Goal: Communication & Community: Answer question/provide support

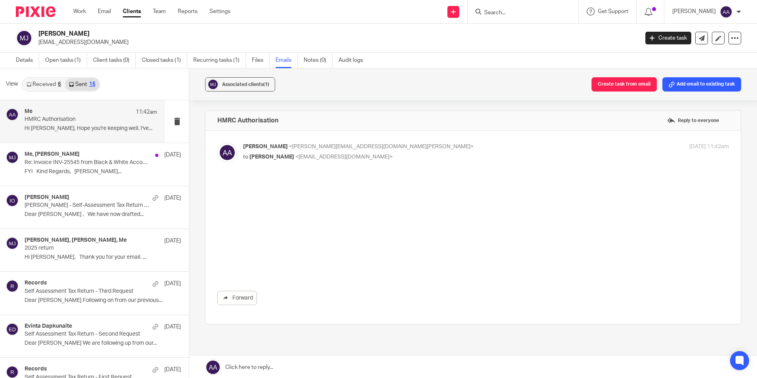
click at [353, 87] on div "Associated clients (1) Create task from email Add email to existing task" at bounding box center [473, 84] width 568 height 32
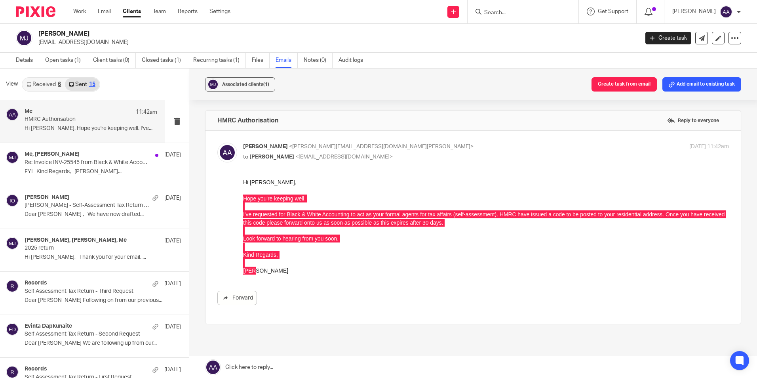
click at [350, 101] on div "Associated clients (1) Create task from email Add email to existing task HMRC A…" at bounding box center [473, 223] width 568 height 310
click at [340, 121] on div "HMRC Authorisation Reply to everyone" at bounding box center [472, 120] width 535 height 20
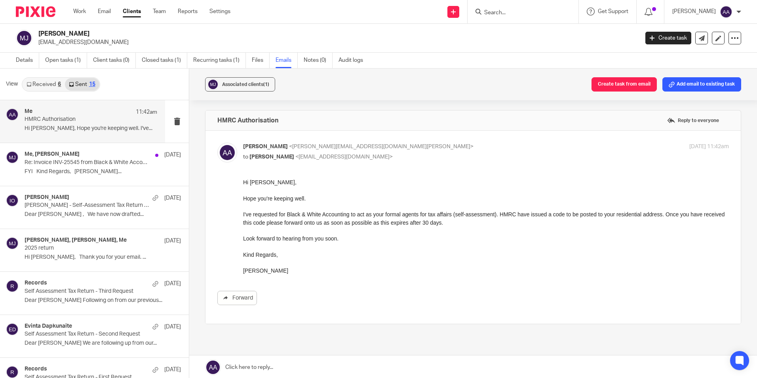
click at [322, 182] on p "Hi [PERSON_NAME]," at bounding box center [486, 182] width 486 height 8
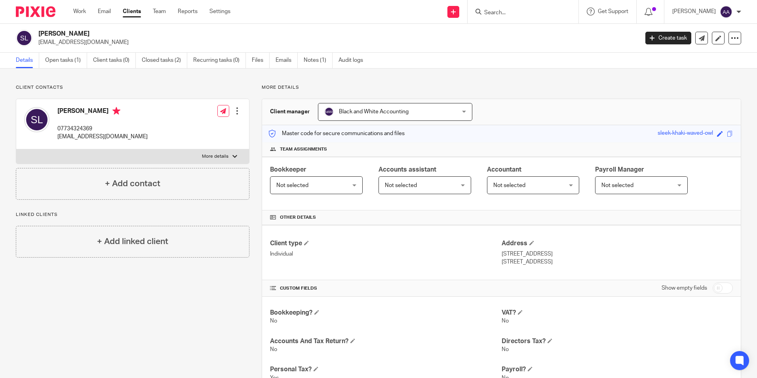
click at [215, 158] on p "More details" at bounding box center [215, 156] width 27 height 6
click at [16, 149] on input "More details" at bounding box center [16, 149] width 0 height 0
checkbox input "true"
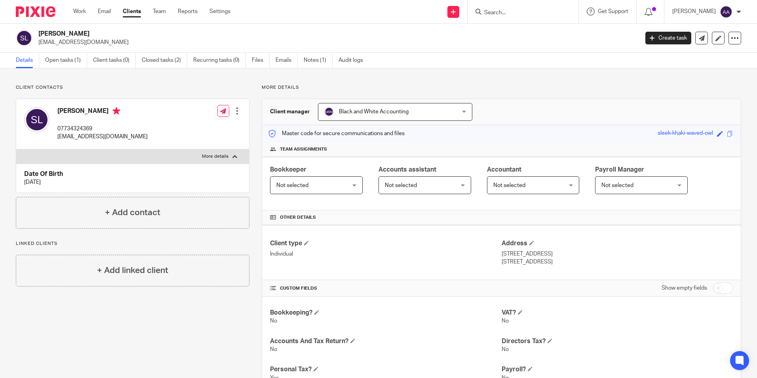
click at [352, 84] on div "Client contacts Sharon Luff 07734324369 sluff@godaddy.com Edit contact Create c…" at bounding box center [378, 337] width 757 height 539
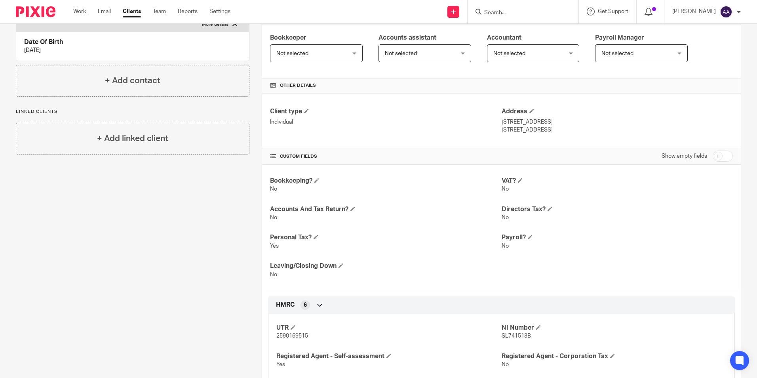
scroll to position [230, 0]
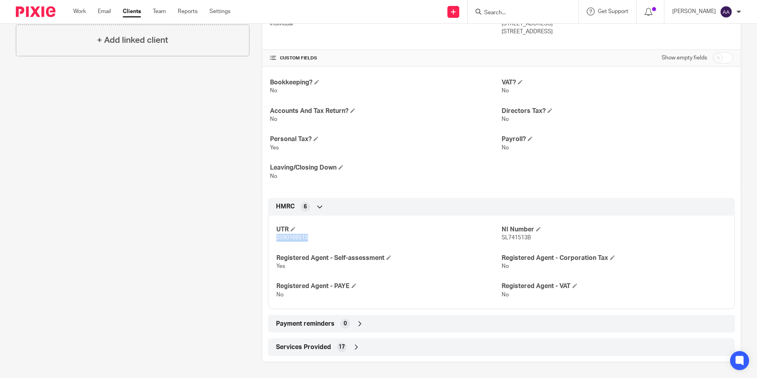
drag, startPoint x: 273, startPoint y: 238, endPoint x: 316, endPoint y: 238, distance: 43.2
click at [316, 238] on div "UTR 2590169515 NI Number SL741513B Registered Agent - Self-assessment Yes Regis…" at bounding box center [501, 258] width 467 height 99
copy span "2590169515"
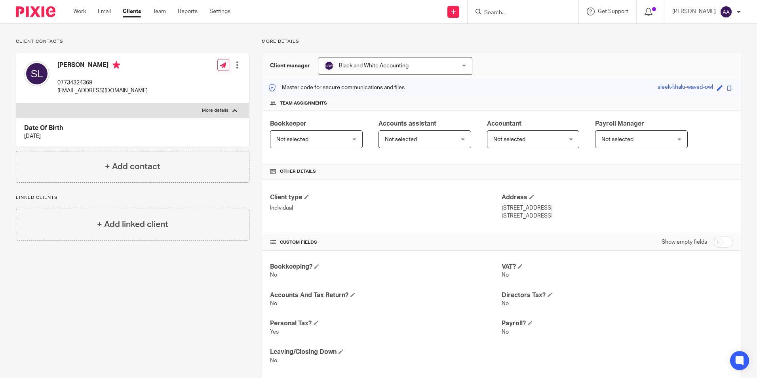
scroll to position [0, 0]
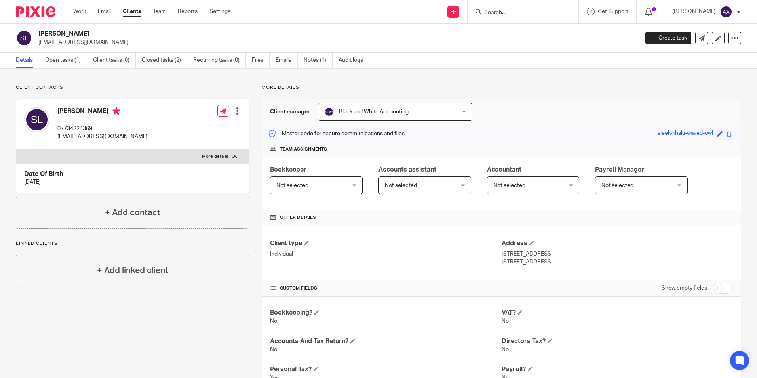
click at [140, 43] on p "[EMAIL_ADDRESS][DOMAIN_NAME]" at bounding box center [335, 42] width 595 height 8
click at [682, 64] on div "Details Open tasks (1) Client tasks (0) Closed tasks (2) Recurring tasks (0) Fi…" at bounding box center [378, 61] width 757 height 16
drag, startPoint x: 682, startPoint y: 64, endPoint x: 617, endPoint y: 79, distance: 66.9
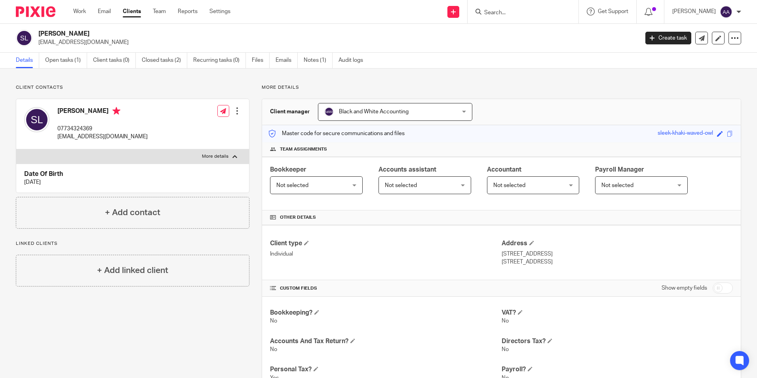
click at [618, 78] on div "Client contacts Sharon Luff 07734324369 sluff@godaddy.com Edit contact Create c…" at bounding box center [378, 337] width 757 height 539
click at [506, 66] on div "Details Open tasks (1) Client tasks (0) Closed tasks (2) Recurring tasks (0) Fi…" at bounding box center [378, 61] width 757 height 16
click at [329, 57] on link "Notes (1)" at bounding box center [318, 60] width 29 height 15
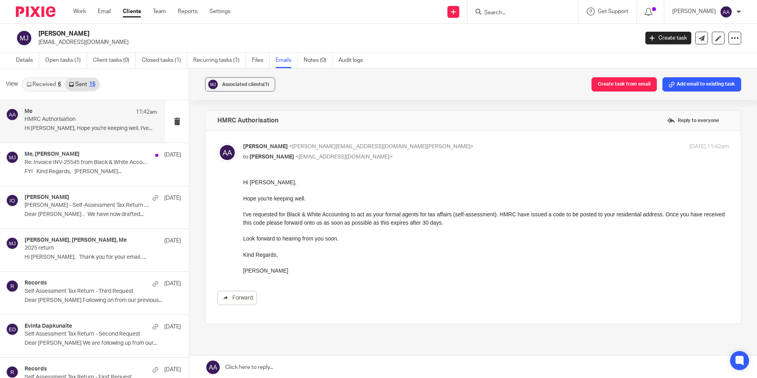
drag, startPoint x: 524, startPoint y: 10, endPoint x: 528, endPoint y: 20, distance: 11.3
click at [528, 20] on div at bounding box center [522, 11] width 111 height 23
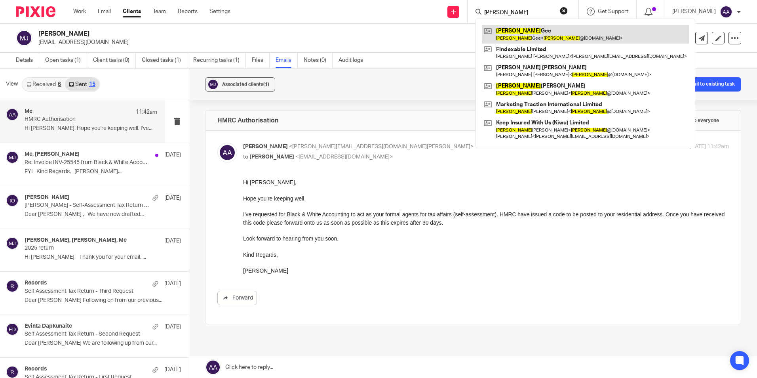
type input "denise"
click at [528, 25] on link at bounding box center [585, 34] width 207 height 18
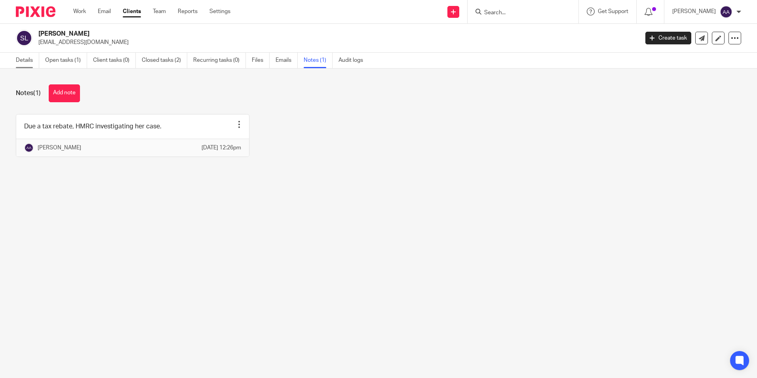
click at [21, 61] on link "Details" at bounding box center [27, 60] width 23 height 15
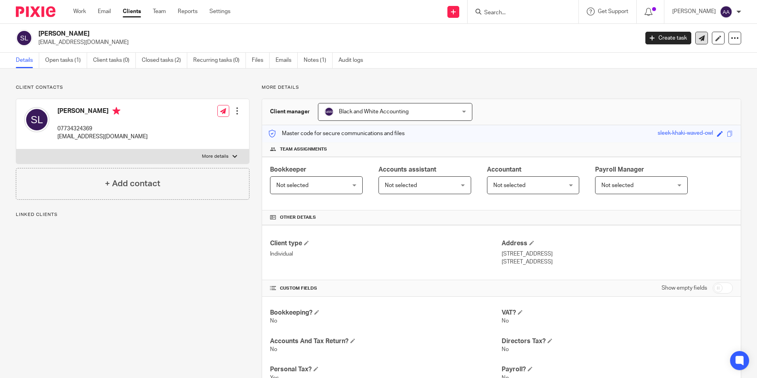
click at [695, 38] on link at bounding box center [701, 38] width 13 height 13
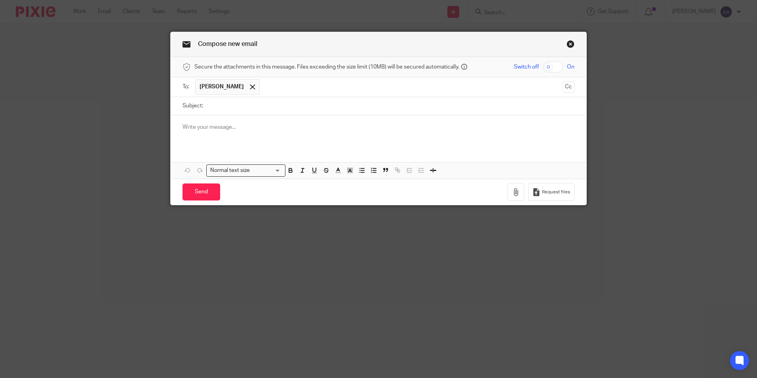
click at [236, 109] on input "Subject:" at bounding box center [390, 106] width 367 height 18
type input "HMRC Agent Authorisation"
click at [276, 135] on div at bounding box center [379, 130] width 416 height 31
click at [245, 121] on div "Hi Sharon" at bounding box center [379, 130] width 416 height 31
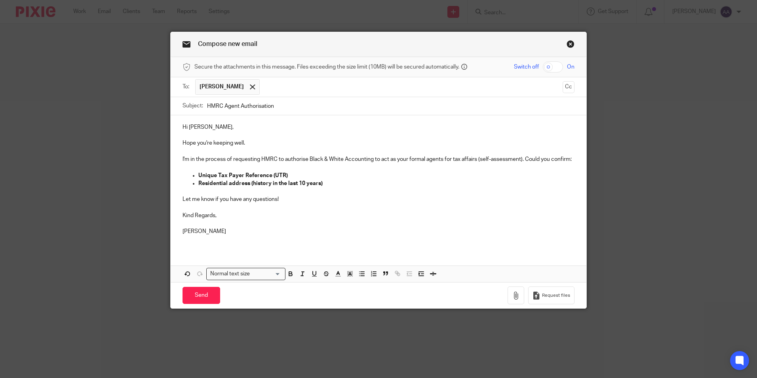
click at [318, 183] on strong "Residential address (history in the last 10 years)" at bounding box center [260, 184] width 124 height 6
drag, startPoint x: 296, startPoint y: 190, endPoint x: 287, endPoint y: 191, distance: 9.5
click at [296, 190] on p at bounding box center [378, 191] width 392 height 8
click at [255, 185] on strong "Residential address (history in the last 10 years)" at bounding box center [260, 184] width 124 height 6
click at [285, 173] on p "Unique Tax Payer Reference (UTR)" at bounding box center [386, 175] width 376 height 8
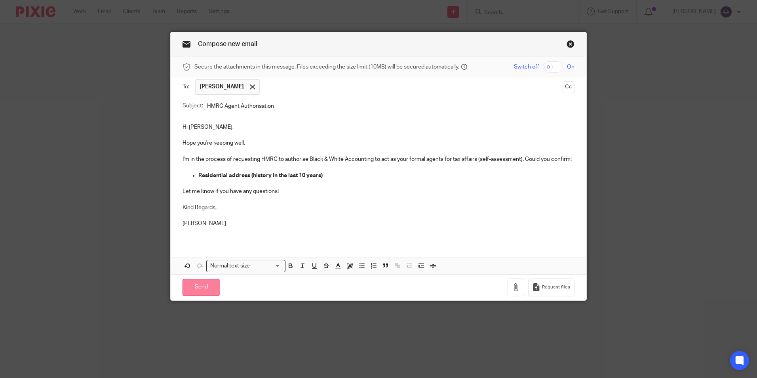
click at [200, 286] on input "Send" at bounding box center [201, 287] width 38 height 17
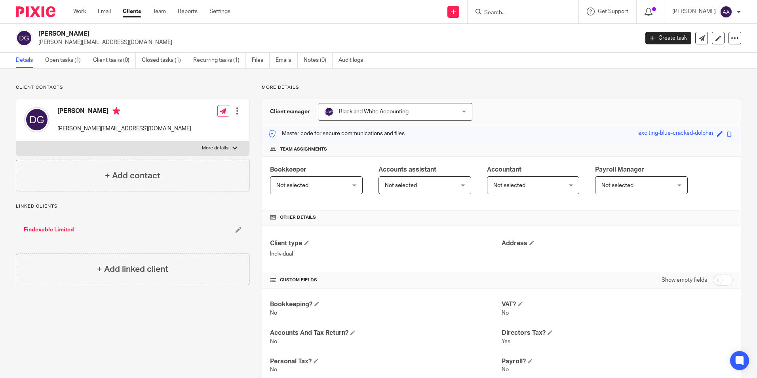
click at [226, 149] on p "More details" at bounding box center [215, 148] width 27 height 6
click at [16, 141] on input "More details" at bounding box center [16, 141] width 0 height 0
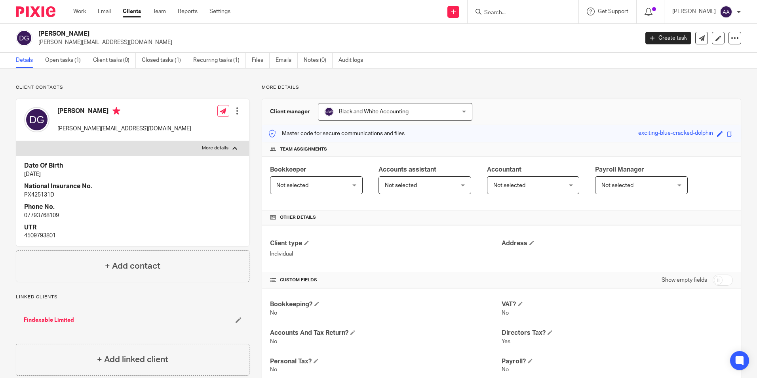
click at [226, 149] on p "More details" at bounding box center [215, 148] width 27 height 6
click at [16, 141] on input "More details" at bounding box center [16, 141] width 0 height 0
checkbox input "false"
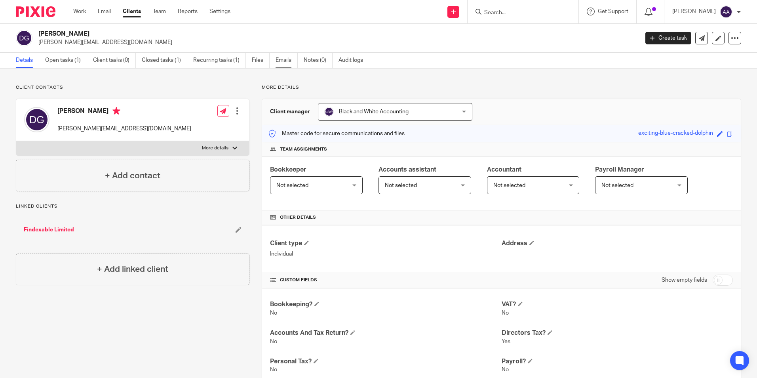
click at [284, 59] on link "Emails" at bounding box center [287, 60] width 22 height 15
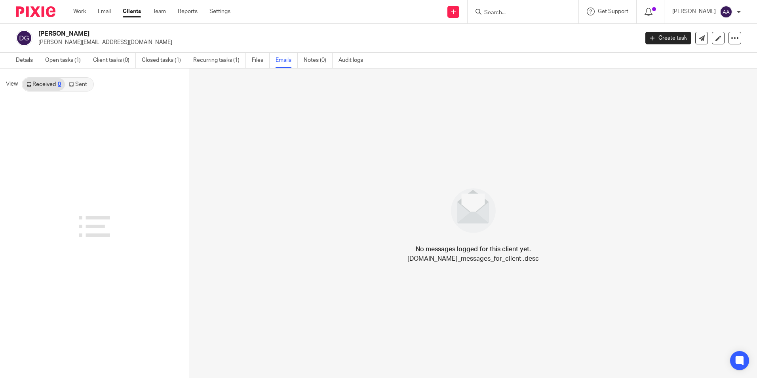
click at [71, 86] on icon at bounding box center [71, 84] width 5 height 5
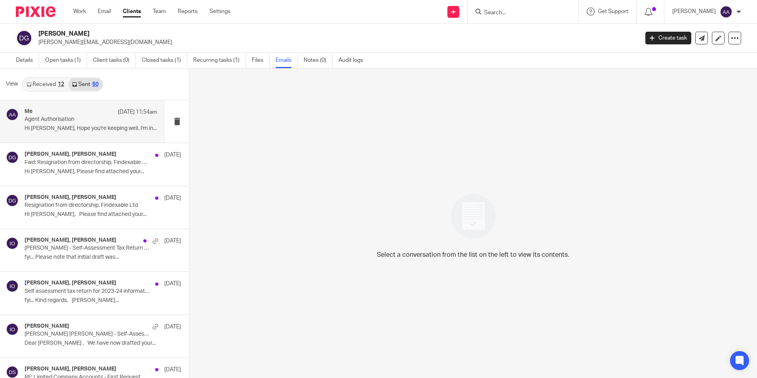
click at [70, 119] on p "Agent Authorisation" at bounding box center [78, 119] width 106 height 7
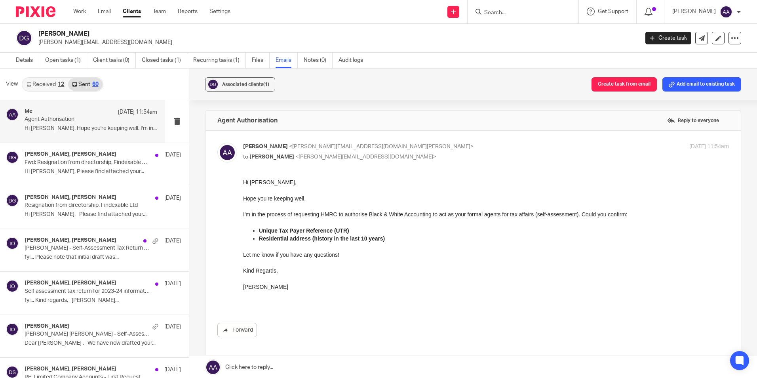
drag, startPoint x: 484, startPoint y: 375, endPoint x: 253, endPoint y: 200, distance: 289.4
drag, startPoint x: 245, startPoint y: 198, endPoint x: 290, endPoint y: 222, distance: 51.2
click at [290, 222] on div "Hi [PERSON_NAME], Hope you're keeping well. I'm in the process of requesting HM…" at bounding box center [486, 242] width 486 height 129
drag, startPoint x: 290, startPoint y: 222, endPoint x: 245, endPoint y: 198, distance: 51.2
click at [245, 198] on p "Hope you're keeping well." at bounding box center [486, 198] width 486 height 8
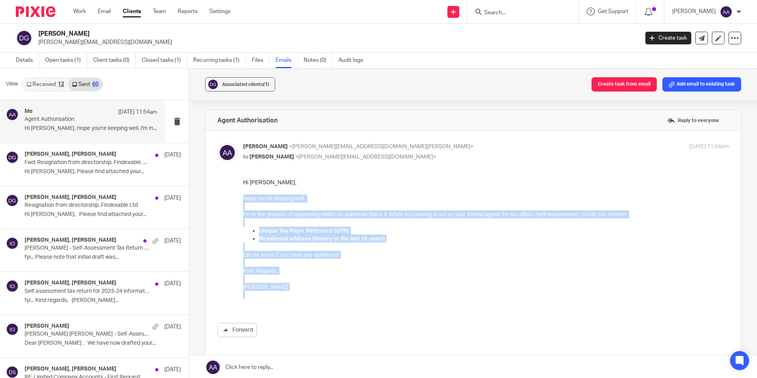
drag, startPoint x: 244, startPoint y: 197, endPoint x: 320, endPoint y: 295, distance: 124.2
click at [320, 295] on div "Hi [PERSON_NAME], Hope you're keeping well. I'm in the process of requesting HM…" at bounding box center [486, 242] width 486 height 129
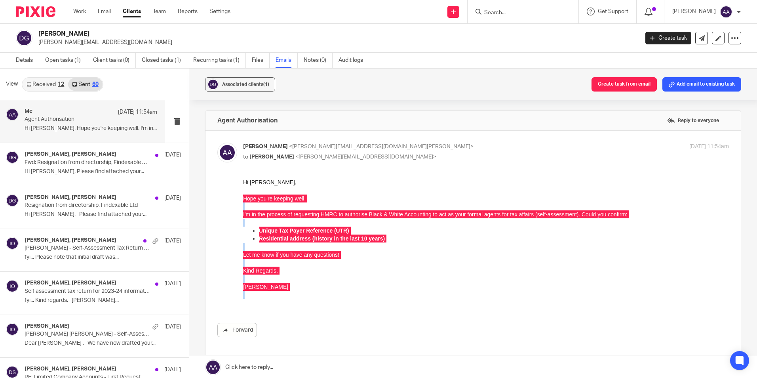
click at [529, 14] on input "Search" at bounding box center [518, 13] width 71 height 7
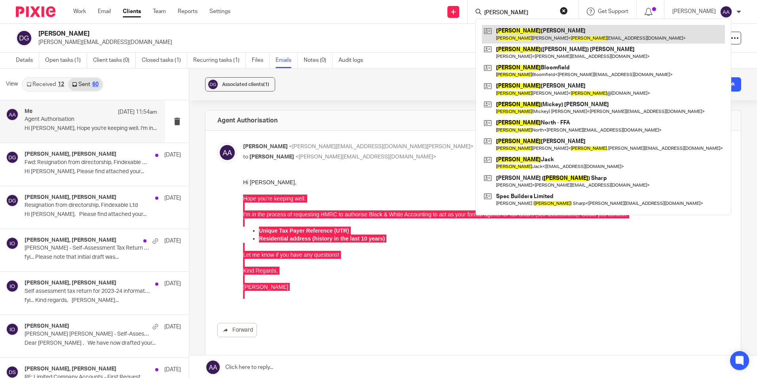
type input "[PERSON_NAME]"
click at [532, 28] on link at bounding box center [603, 34] width 243 height 18
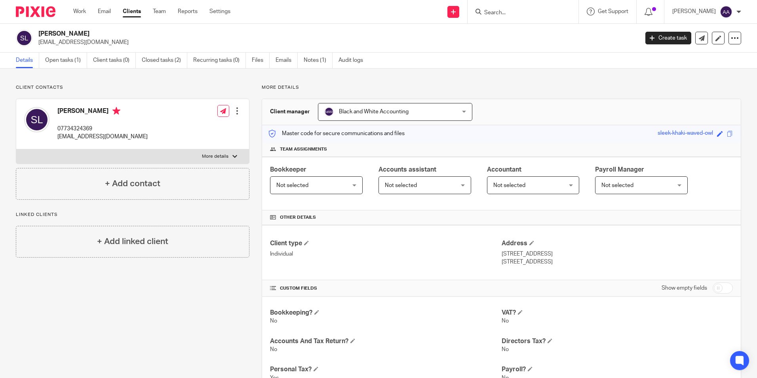
click input "Search"
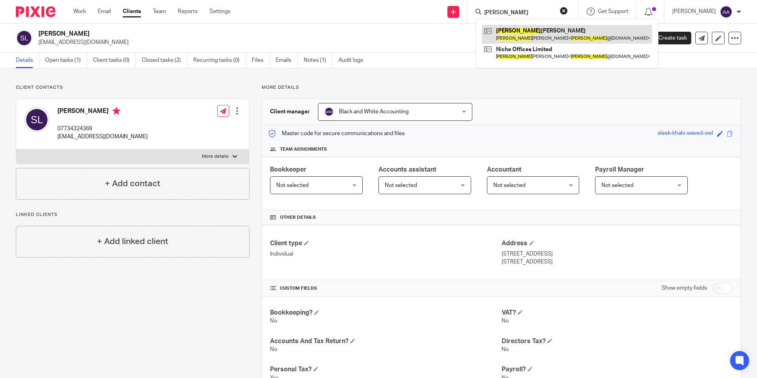
type input "silvio"
click link
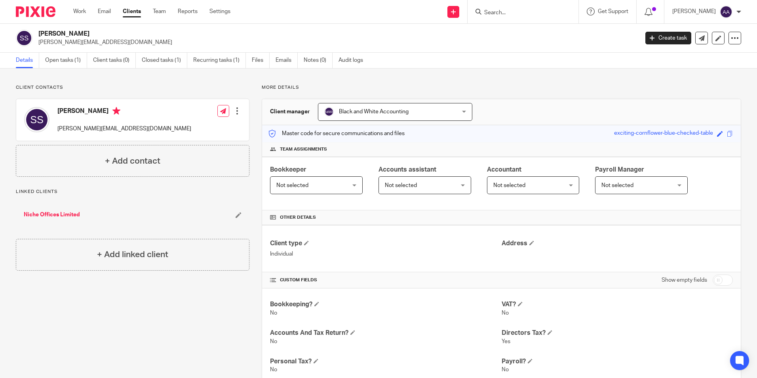
click at [701, 67] on div "Details Open tasks (1) Client tasks (0) Closed tasks (1) Recurring tasks (1) Fi…" at bounding box center [378, 61] width 757 height 16
drag, startPoint x: 492, startPoint y: 97, endPoint x: 500, endPoint y: 95, distance: 7.8
click at [500, 95] on div "More details Client manager Black and White Accounting Black and White Accounti…" at bounding box center [495, 334] width 492 height 500
click at [477, 122] on div "Client manager Black and White Accounting Black and White Accounting Adam Abdul…" at bounding box center [501, 112] width 479 height 26
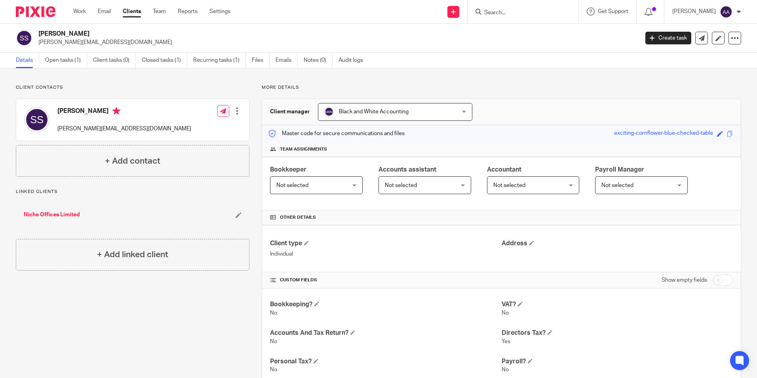
click at [673, 74] on div "Client contacts Silvio Schifano silvio@nicheoffices.com Edit contact Create cli…" at bounding box center [378, 333] width 757 height 531
click at [518, 55] on div "Details Open tasks (1) Client tasks (0) Closed tasks (1) Recurring tasks (1) Fi…" at bounding box center [378, 61] width 757 height 16
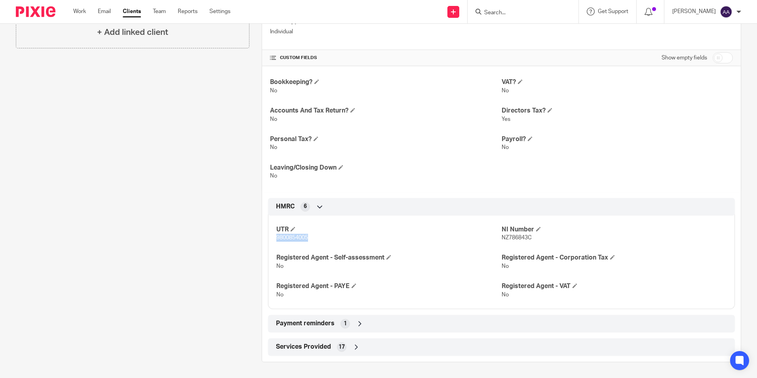
drag, startPoint x: 275, startPoint y: 238, endPoint x: 319, endPoint y: 239, distance: 44.4
click at [319, 239] on p "9800854005" at bounding box center [388, 238] width 225 height 8
copy span "9800854005"
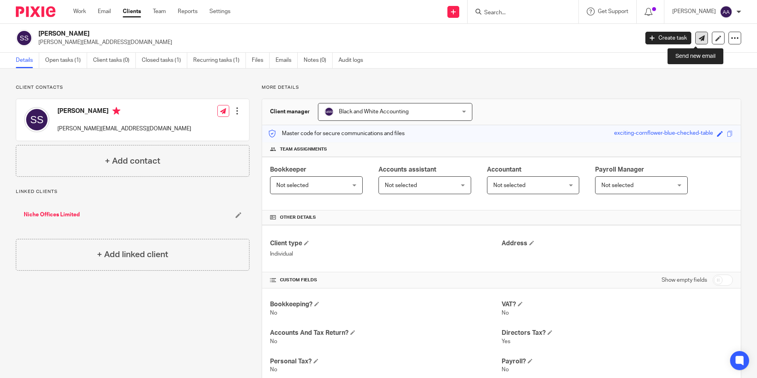
click at [699, 36] on icon at bounding box center [702, 38] width 6 height 6
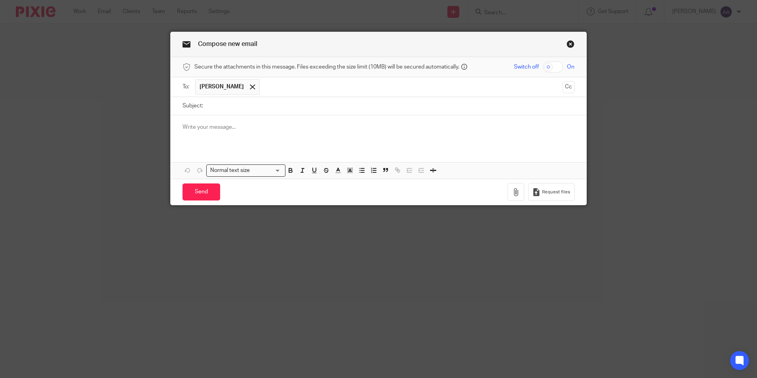
click at [243, 112] on input "Subject:" at bounding box center [390, 106] width 367 height 18
type input "HMRC Agent Authorisation"
click at [246, 124] on p at bounding box center [378, 127] width 392 height 8
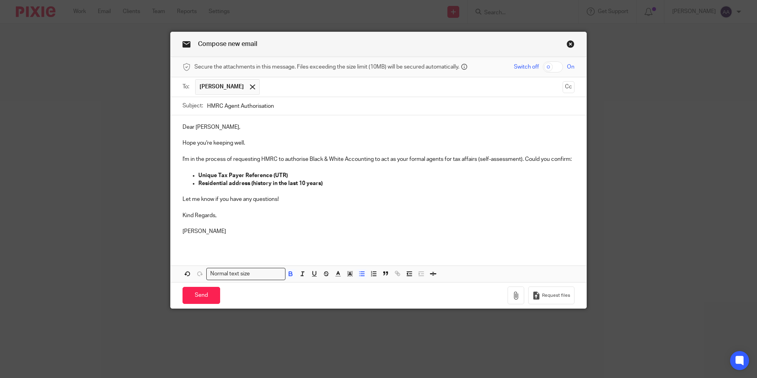
click at [282, 173] on strong "Unique Tax Payer Reference (UTR)" at bounding box center [242, 176] width 89 height 6
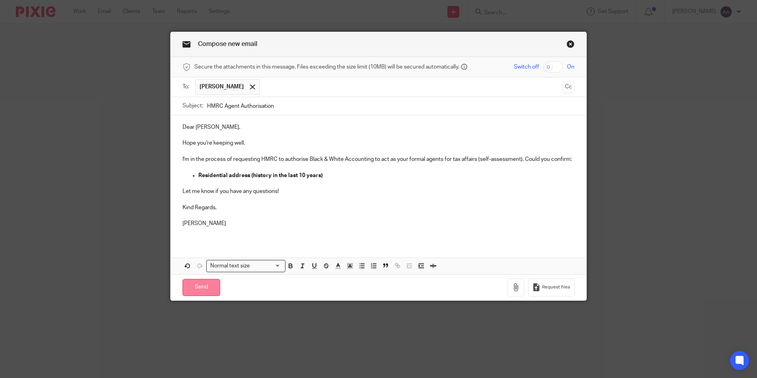
click at [192, 284] on input "Send" at bounding box center [201, 287] width 38 height 17
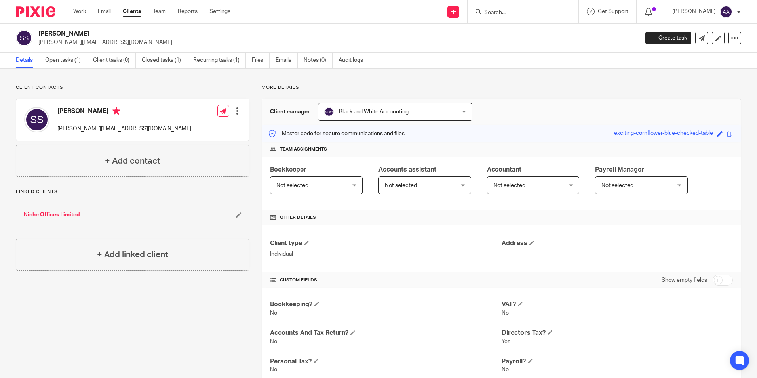
click at [518, 14] on form at bounding box center [525, 12] width 84 height 10
click at [518, 13] on input "Search" at bounding box center [518, 13] width 71 height 7
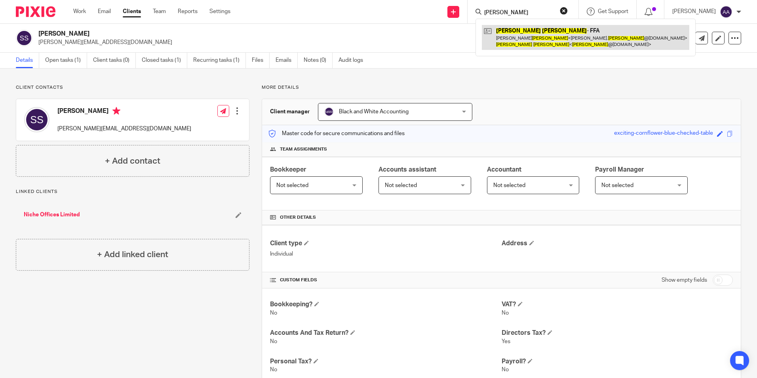
type input "roger barron"
click at [527, 36] on link at bounding box center [585, 37] width 207 height 25
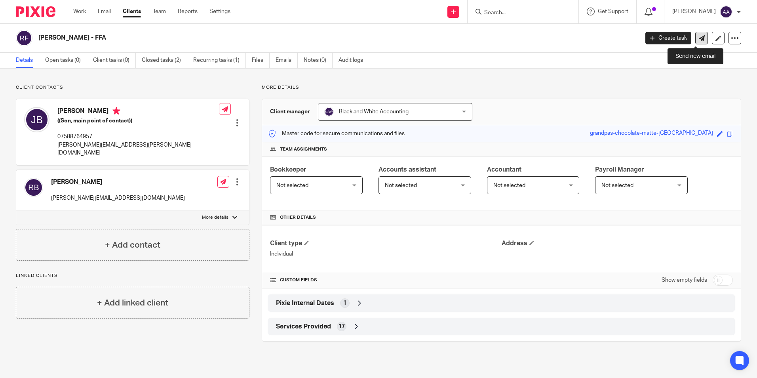
click at [695, 39] on link at bounding box center [701, 38] width 13 height 13
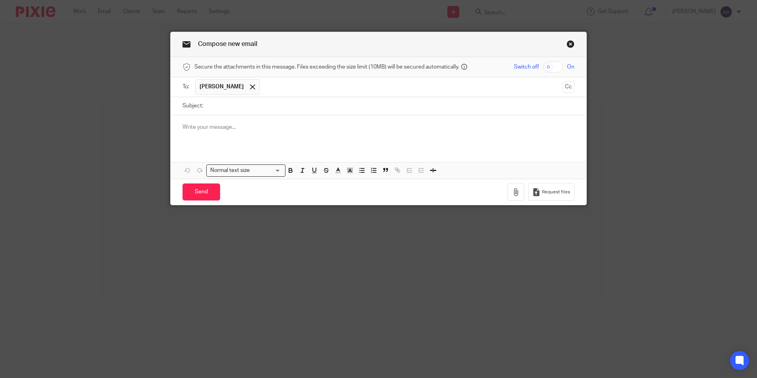
click at [236, 102] on input "Subject:" at bounding box center [390, 106] width 367 height 18
type input "HMRC Agent Authorisation"
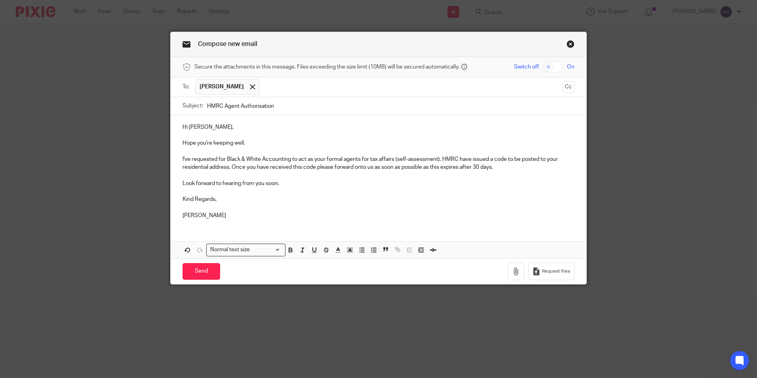
click at [323, 158] on p "I've requested for Black & White Accounting to act as your formal agents for ta…" at bounding box center [378, 163] width 392 height 16
click at [572, 157] on div "Hi Jim, Hope you're keeping well. I've requested for Black & White Accounting t…" at bounding box center [379, 170] width 416 height 110
click at [570, 159] on p "I've requested for Black & White Accounting to act as your dads formal agents f…" at bounding box center [378, 163] width 392 height 16
click at [226, 165] on p "I've requested for Black & White Accounting to act as your dads formal agents f…" at bounding box center [378, 163] width 392 height 16
drag, startPoint x: 274, startPoint y: 167, endPoint x: 301, endPoint y: 166, distance: 26.9
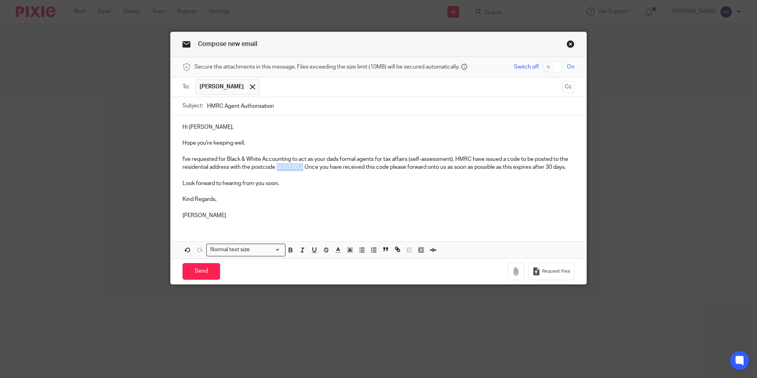
click at [301, 166] on p "I've requested for Black & White Accounting to act as your dads formal agents f…" at bounding box center [378, 163] width 392 height 16
drag, startPoint x: 288, startPoint y: 251, endPoint x: 291, endPoint y: 232, distance: 19.7
click at [287, 251] on icon "button" at bounding box center [290, 249] width 7 height 7
click at [294, 208] on p at bounding box center [378, 207] width 392 height 8
click at [196, 274] on input "Send" at bounding box center [201, 271] width 38 height 17
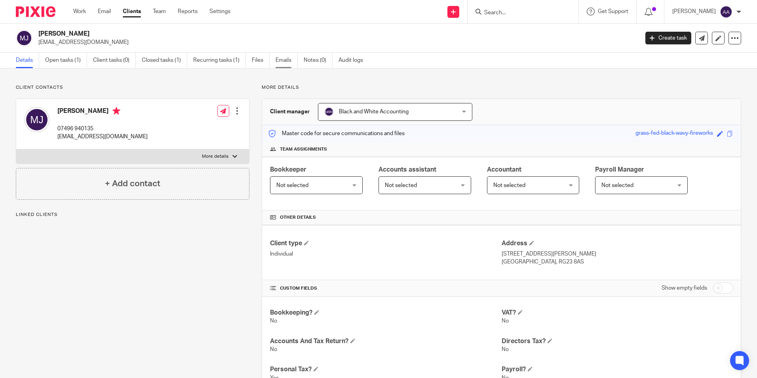
click at [284, 62] on link "Emails" at bounding box center [287, 60] width 22 height 15
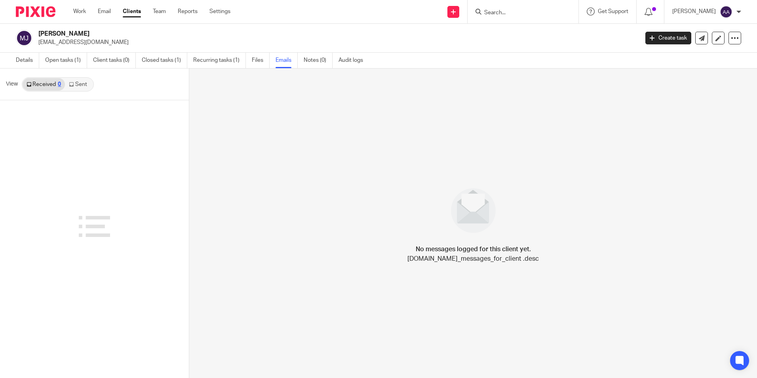
click at [78, 76] on div "View Received 0 Sent" at bounding box center [94, 84] width 189 height 32
click at [80, 80] on link "Sent" at bounding box center [79, 84] width 28 height 13
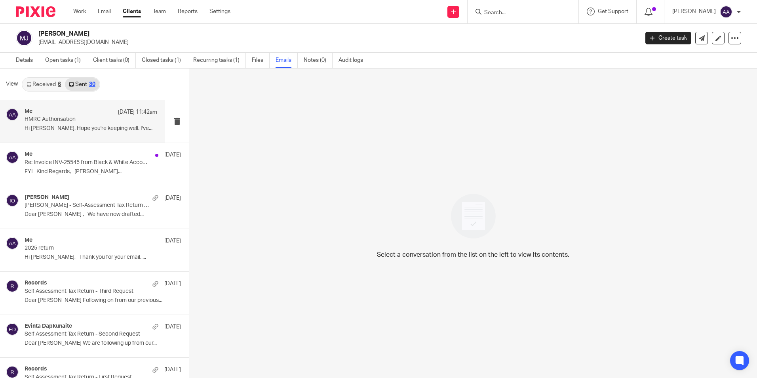
click at [86, 112] on div "Me [DATE] 11:42am" at bounding box center [91, 112] width 133 height 8
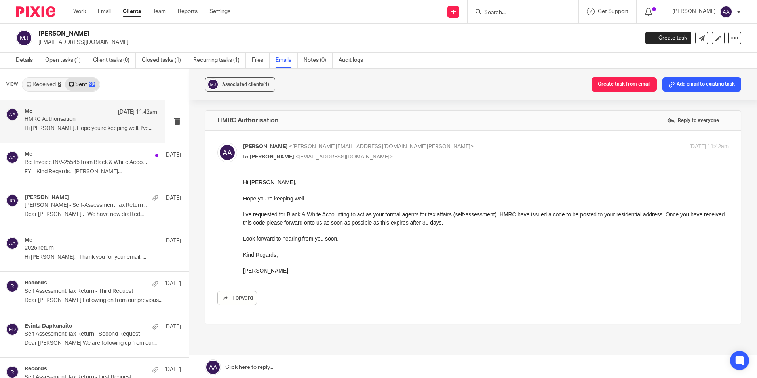
drag, startPoint x: 484, startPoint y: 378, endPoint x: 254, endPoint y: 218, distance: 280.4
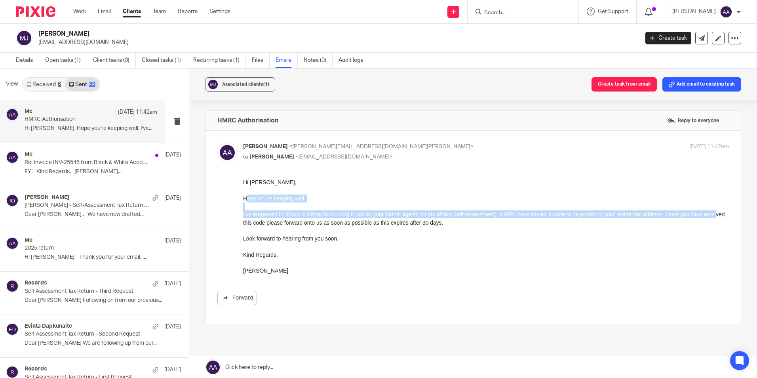
drag, startPoint x: 245, startPoint y: 197, endPoint x: 254, endPoint y: 222, distance: 25.9
click at [254, 222] on div "Hi Michael, Hope you're keeping well. I've requested for Black & White Accounti…" at bounding box center [486, 226] width 486 height 97
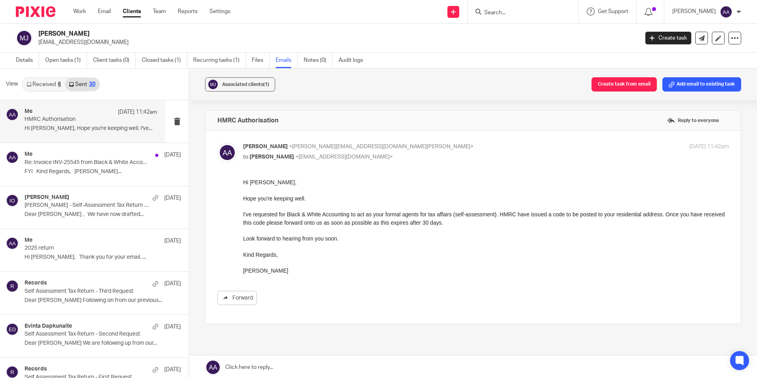
click at [245, 194] on div "Hi Michael, Hope you're keeping well. I've requested for Black & White Accounti…" at bounding box center [486, 226] width 486 height 97
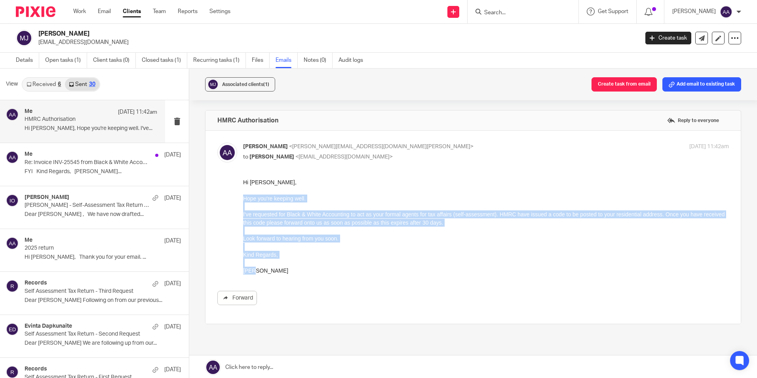
drag, startPoint x: 244, startPoint y: 196, endPoint x: 258, endPoint y: 273, distance: 77.7
click at [258, 273] on div "Hi Michael, Hope you're keeping well. I've requested for Black & White Accounti…" at bounding box center [486, 226] width 486 height 97
copy div "Hope you're keeping well. I've requested for Black & White Accounting to act as…"
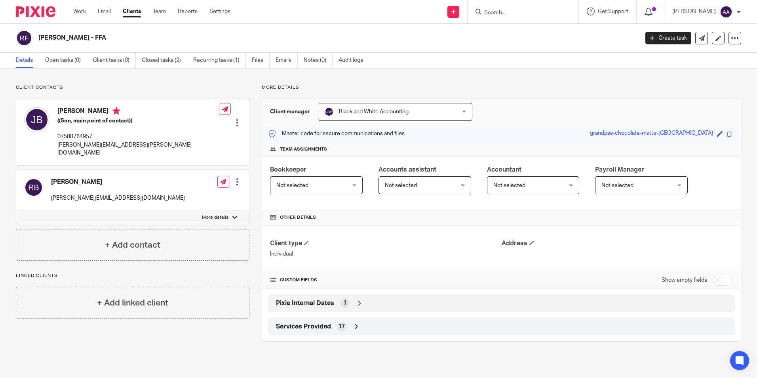
click at [520, 13] on input "Search" at bounding box center [518, 13] width 71 height 7
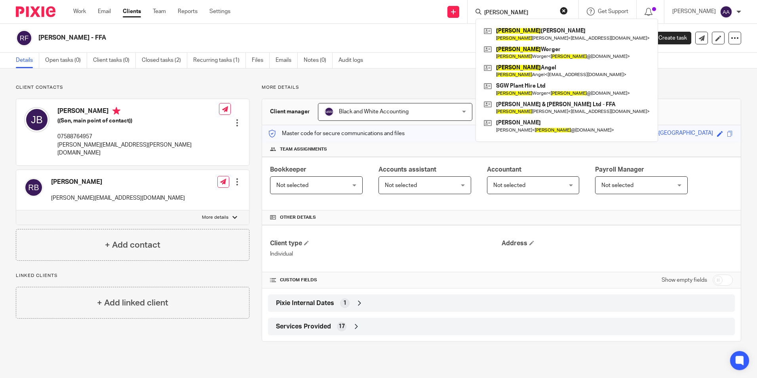
type input "[PERSON_NAME]"
click at [525, 24] on div "[PERSON_NAME] [PERSON_NAME] < [EMAIL_ADDRESS][DOMAIN_NAME] > [PERSON_NAME] [PER…" at bounding box center [566, 80] width 182 height 123
click at [525, 24] on div "Sharon Luff Sharon Luff < sluff@godaddy.com > Sharon Worger Sharon Worger < sha…" at bounding box center [566, 80] width 182 height 123
click at [525, 27] on link at bounding box center [567, 34] width 170 height 18
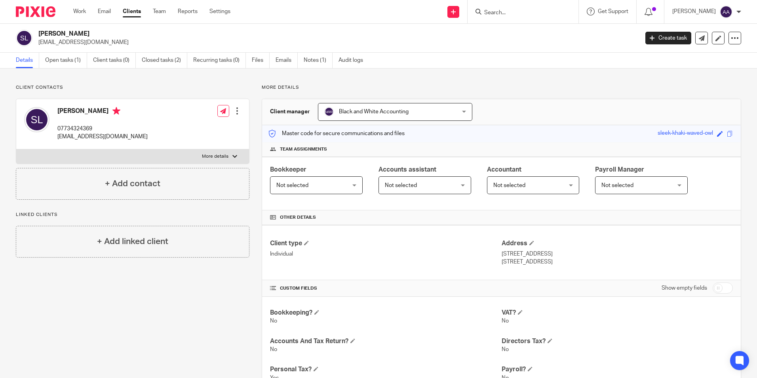
click at [621, 75] on div "Client contacts Sharon Luff 07734324369 sluff@godaddy.com Edit contact Create c…" at bounding box center [378, 337] width 757 height 539
click at [620, 75] on div "Client contacts Sharon Luff 07734324369 sluff@godaddy.com Edit contact Create c…" at bounding box center [378, 337] width 757 height 539
click at [580, 80] on div "Client contacts Sharon Luff 07734324369 sluff@godaddy.com Edit contact Create c…" at bounding box center [378, 337] width 757 height 539
click at [505, 82] on div "Client contacts Sharon Luff 07734324369 sluff@godaddy.com Edit contact Create c…" at bounding box center [378, 337] width 757 height 539
click at [405, 80] on div "Client contacts Sharon Luff 07734324369 sluff@godaddy.com Edit contact Create c…" at bounding box center [378, 337] width 757 height 539
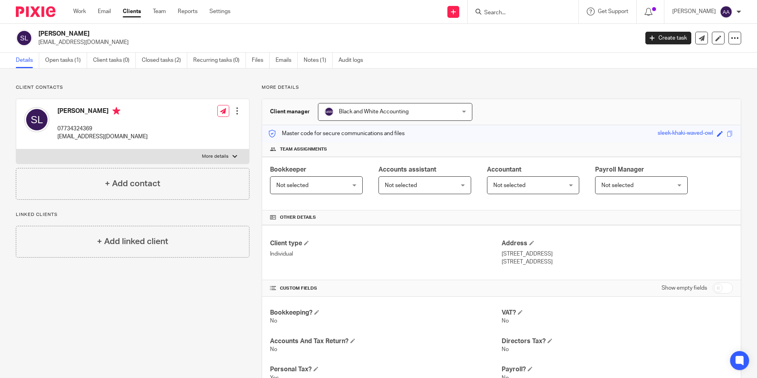
click at [433, 79] on div "Client contacts Sharon Luff 07734324369 sluff@godaddy.com Edit contact Create c…" at bounding box center [378, 337] width 757 height 539
click at [571, 92] on div "More details Client manager Black and White Accounting Black and White Accounti…" at bounding box center [495, 337] width 492 height 507
click at [556, 87] on p "More details" at bounding box center [501, 87] width 479 height 6
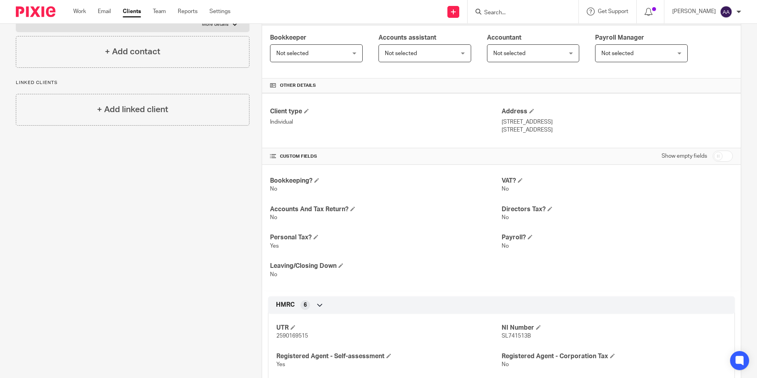
scroll to position [230, 0]
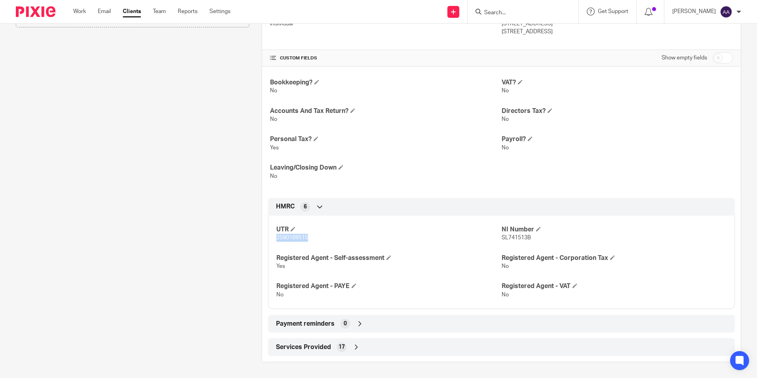
drag, startPoint x: 274, startPoint y: 236, endPoint x: 330, endPoint y: 246, distance: 56.3
click at [330, 246] on div "UTR 2590169515 NI Number SL741513B Registered Agent - Self-assessment Yes Regis…" at bounding box center [501, 258] width 467 height 99
copy span "2590169515"
click at [512, 10] on input "Search" at bounding box center [518, 13] width 71 height 7
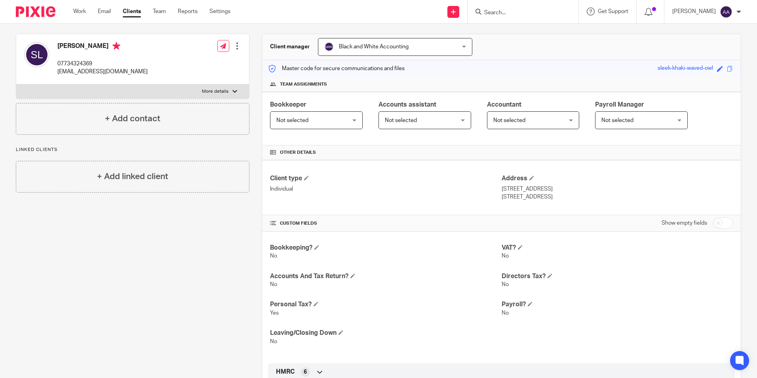
scroll to position [0, 0]
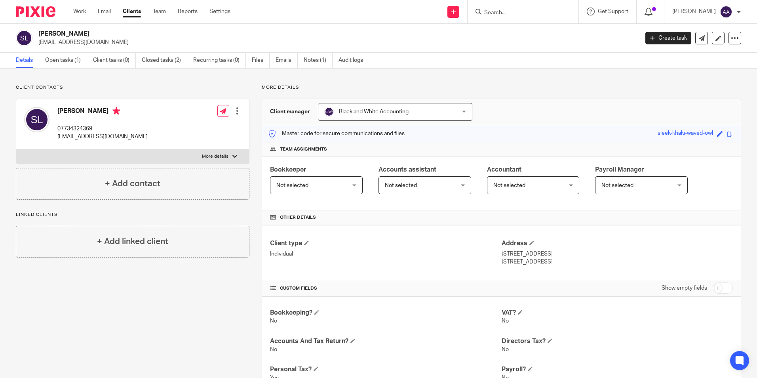
click at [165, 78] on div "Client contacts Sharon Luff 07734324369 sluff@godaddy.com Edit contact Create c…" at bounding box center [378, 337] width 757 height 539
click at [532, 9] on form at bounding box center [525, 12] width 84 height 10
click at [528, 12] on input "Search" at bounding box center [518, 13] width 71 height 7
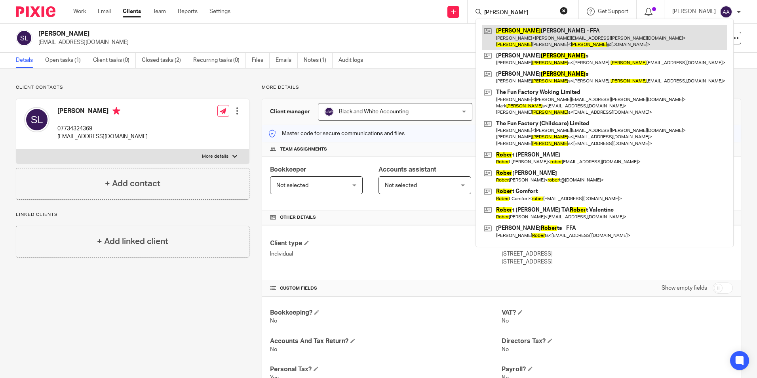
type input "roger"
click at [540, 34] on link at bounding box center [604, 37] width 245 height 25
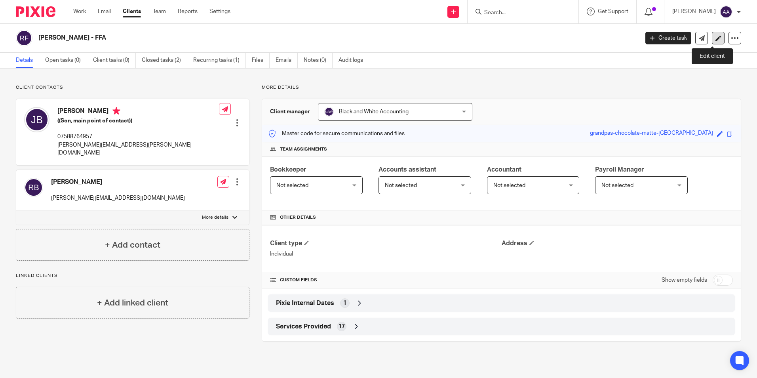
click at [712, 34] on link at bounding box center [718, 38] width 13 height 13
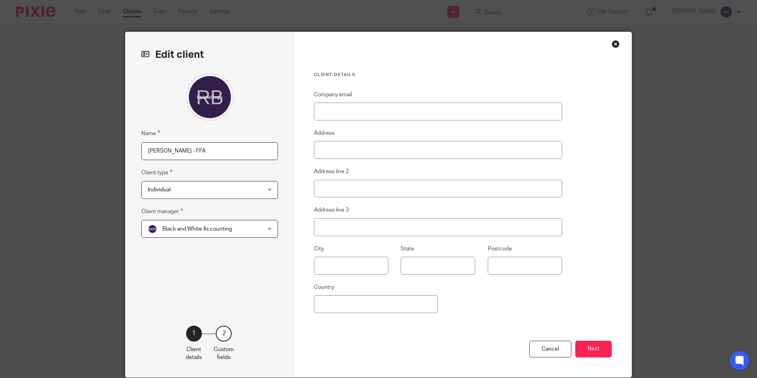
click at [196, 152] on input "Roger Barron - FFA" at bounding box center [209, 151] width 137 height 18
type input "[PERSON_NAME] (passed away)"
click at [585, 346] on button "Next" at bounding box center [593, 348] width 36 height 17
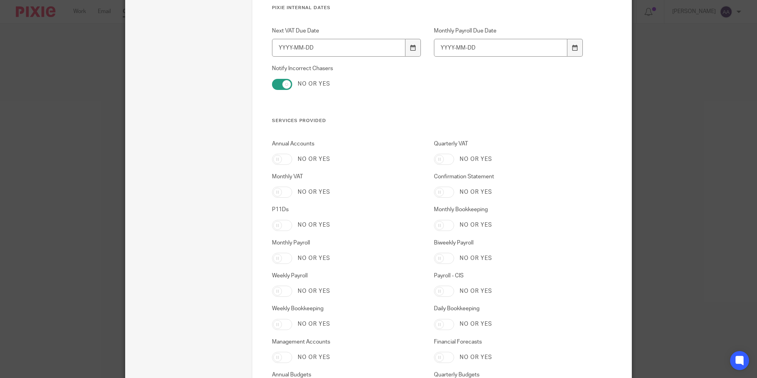
scroll to position [1450, 0]
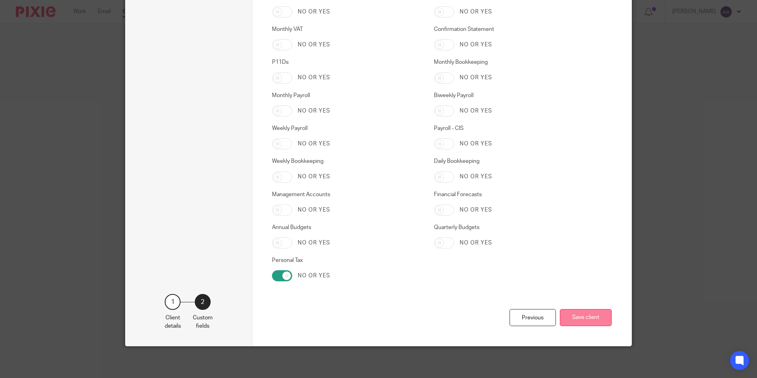
click at [579, 314] on button "Save client" at bounding box center [586, 317] width 52 height 17
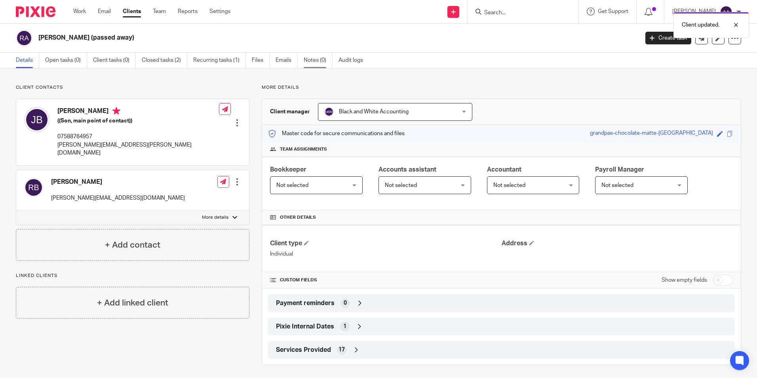
click at [306, 58] on link "Notes (0)" at bounding box center [318, 60] width 29 height 15
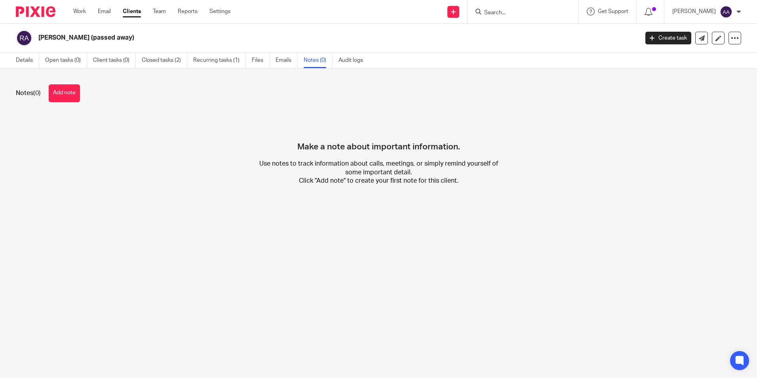
click at [73, 93] on button "Add note" at bounding box center [64, 93] width 31 height 18
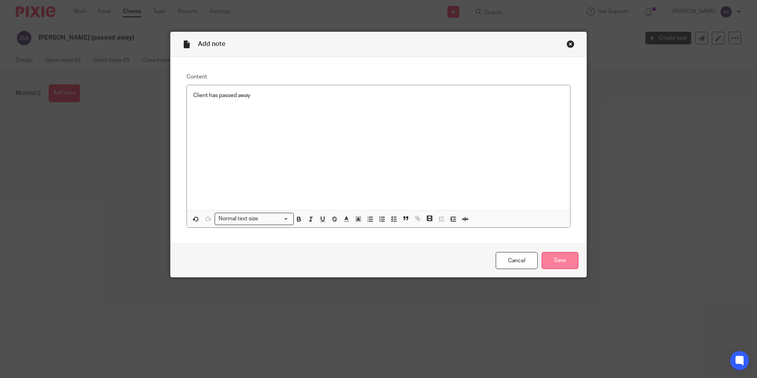
click at [551, 260] on input "Save" at bounding box center [560, 260] width 37 height 17
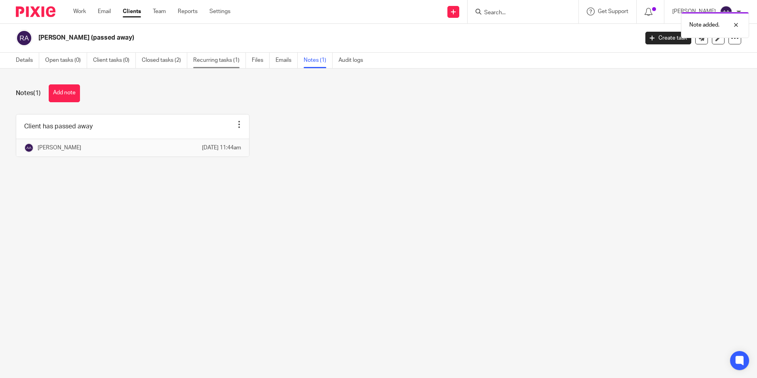
click at [202, 57] on link "Recurring tasks (1)" at bounding box center [219, 60] width 53 height 15
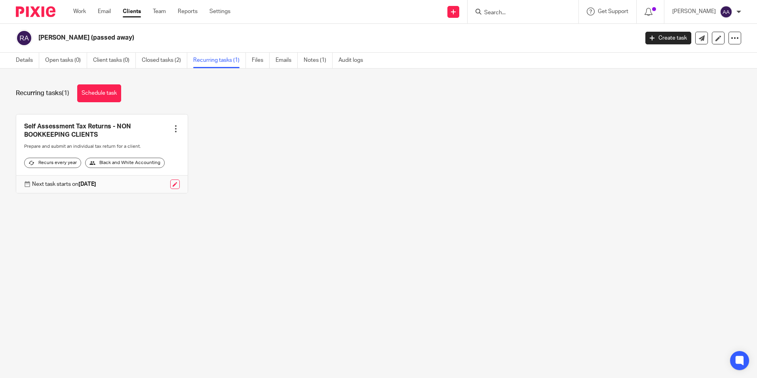
click at [76, 129] on link at bounding box center [101, 153] width 171 height 78
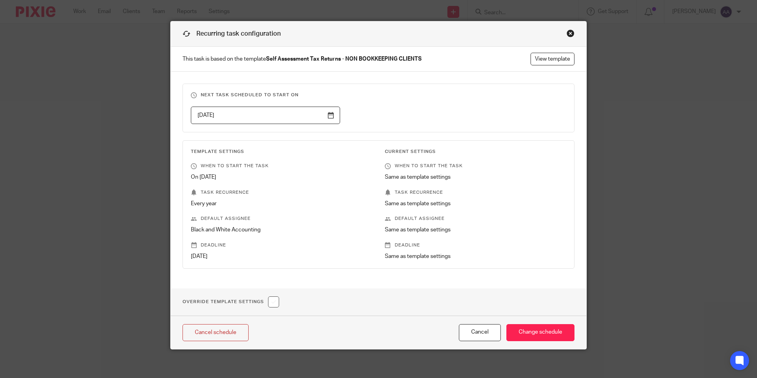
scroll to position [14, 0]
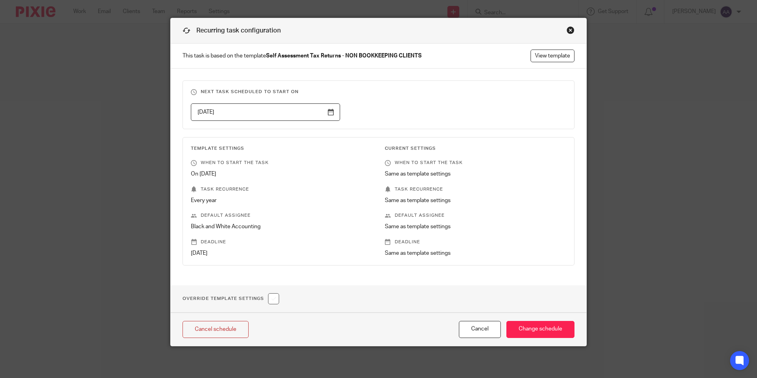
click at [569, 28] on div "Close this dialog window" at bounding box center [570, 30] width 8 height 8
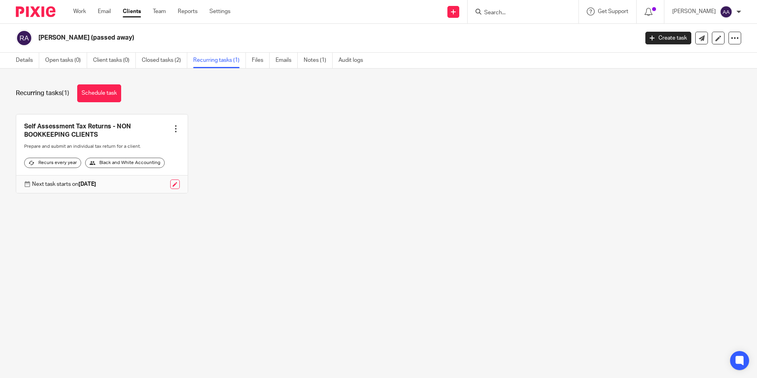
click at [7, 59] on div "Details Open tasks (0) Client tasks (0) Closed tasks (2) Recurring tasks (1) Fi…" at bounding box center [191, 60] width 383 height 15
click at [19, 61] on link "Details" at bounding box center [27, 60] width 23 height 15
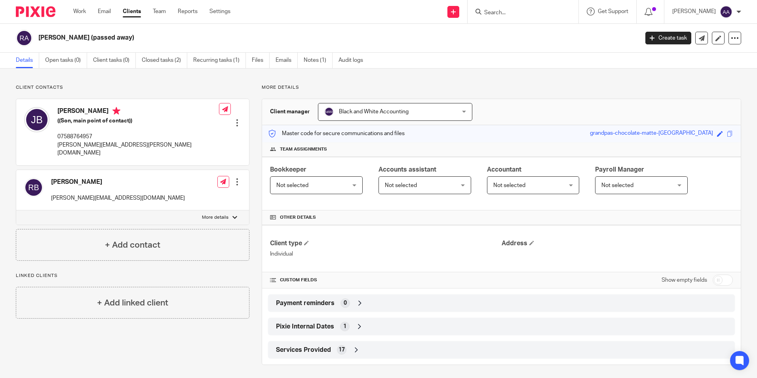
click at [375, 71] on div "Client contacts [PERSON_NAME] ((Son, main point of contact)) 07588764957 [PERSO…" at bounding box center [378, 224] width 757 height 312
click at [311, 58] on link "Notes (1)" at bounding box center [318, 60] width 29 height 15
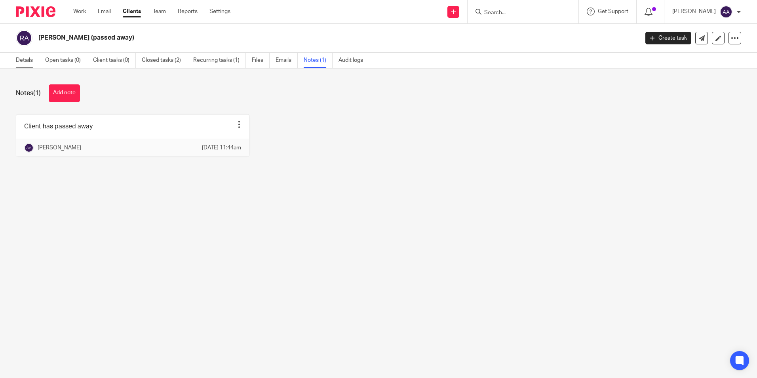
click at [21, 59] on link "Details" at bounding box center [27, 60] width 23 height 15
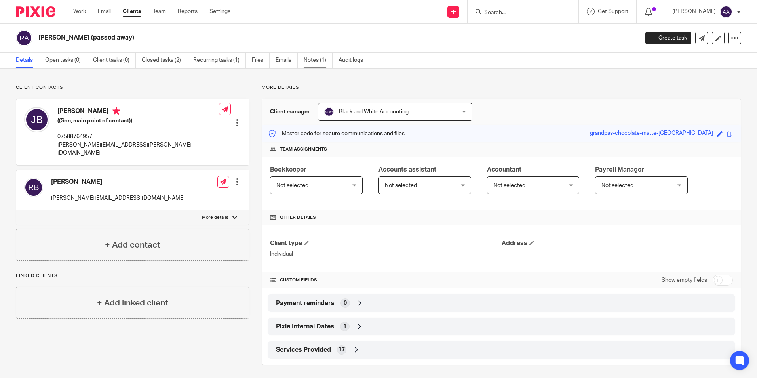
click at [314, 61] on link "Notes (1)" at bounding box center [318, 60] width 29 height 15
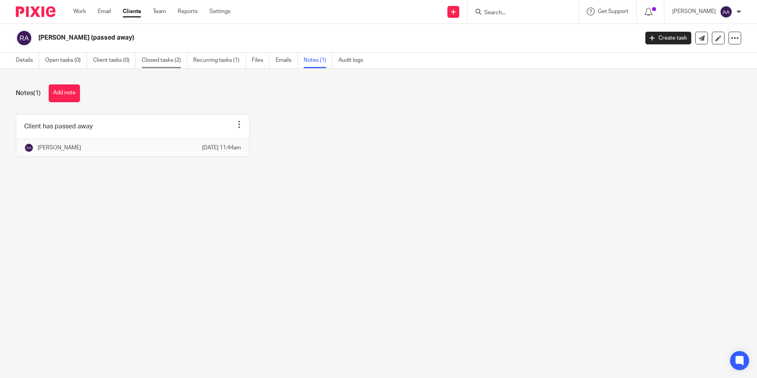
click at [169, 64] on link "Closed tasks (2)" at bounding box center [165, 60] width 46 height 15
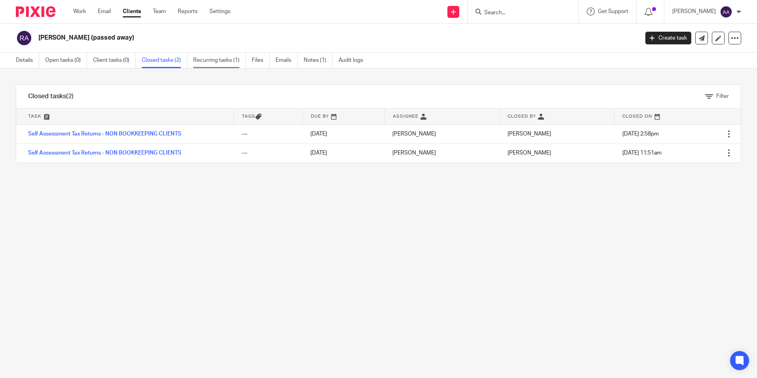
click at [208, 61] on link "Recurring tasks (1)" at bounding box center [219, 60] width 53 height 15
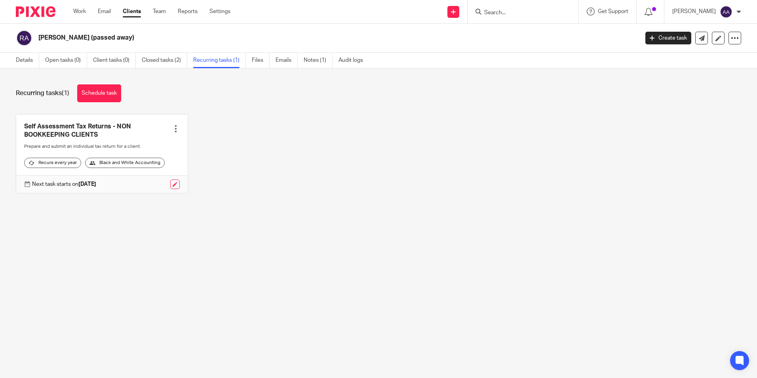
click at [525, 12] on input "Search" at bounding box center [518, 13] width 71 height 7
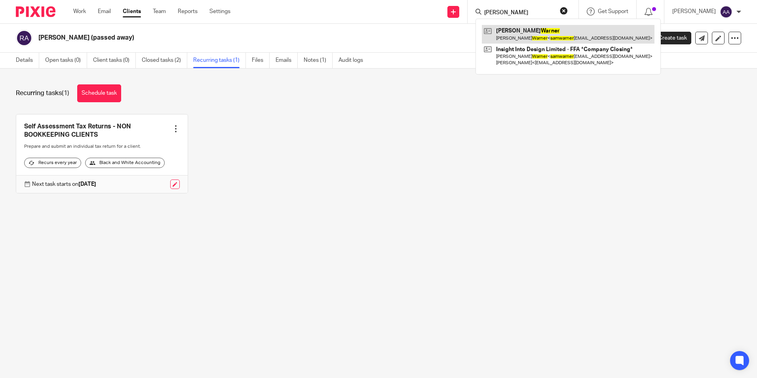
type input "[PERSON_NAME]"
click at [538, 42] on link at bounding box center [568, 34] width 173 height 18
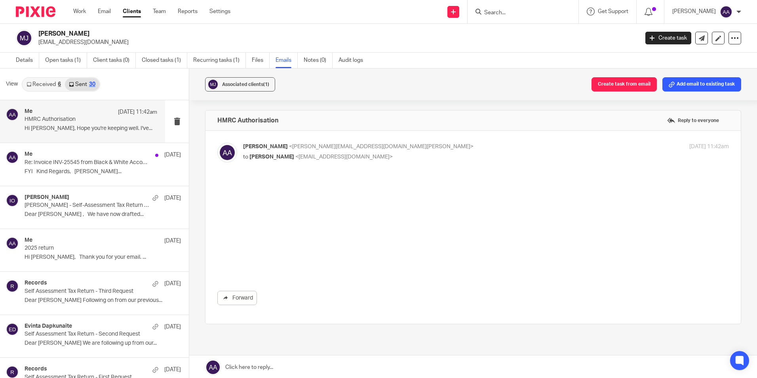
click at [328, 104] on div "Associated clients (1) Create task from email Add email to existing task HMRC A…" at bounding box center [473, 223] width 568 height 310
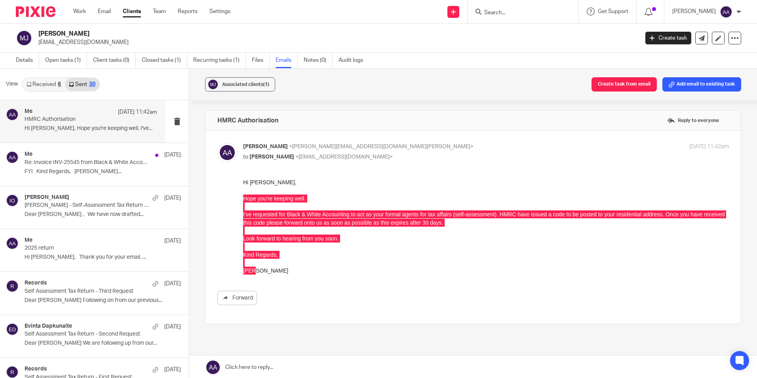
click at [310, 87] on div "Associated clients (1) Create task from email Add email to existing task" at bounding box center [473, 84] width 568 height 32
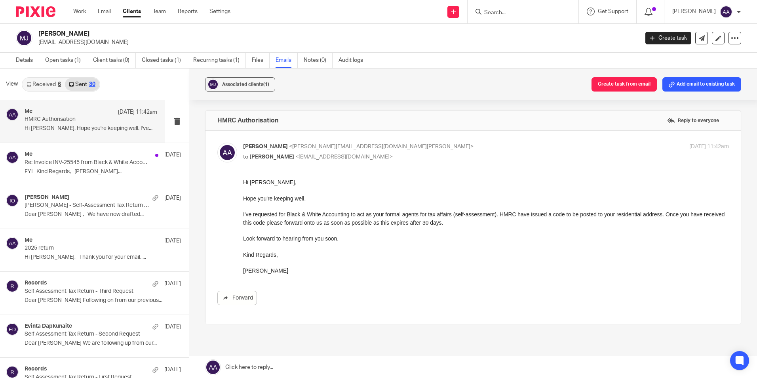
click at [376, 192] on div "Hi Michael, Hope you're keeping well. I've requested for Black & White Accounti…" at bounding box center [486, 226] width 486 height 97
click at [85, 10] on link "Work" at bounding box center [79, 12] width 13 height 8
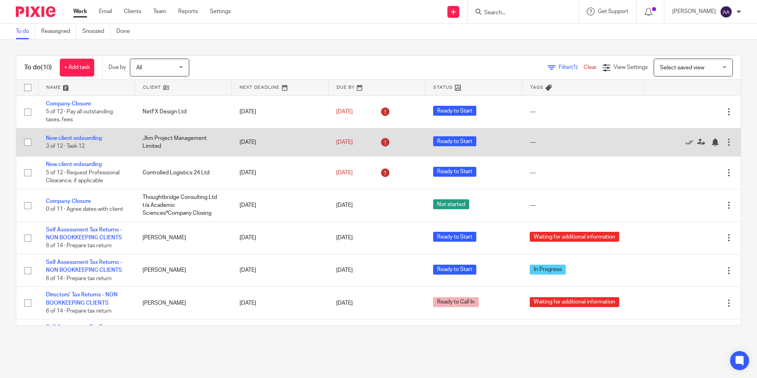
scroll to position [87, 0]
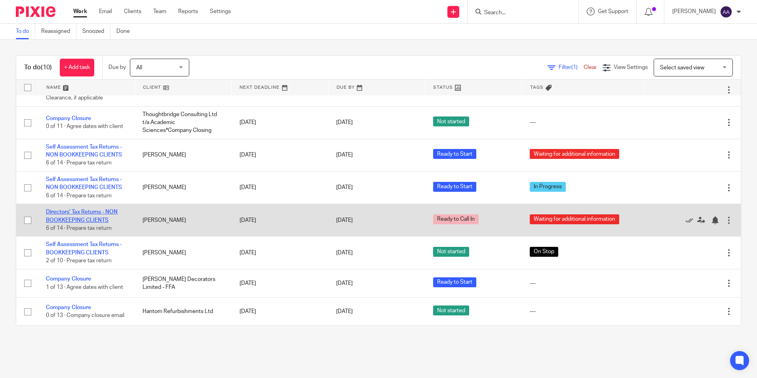
click at [86, 209] on link "Directors' Tax Returns - NON BOOKKEEPING CLIENTS" at bounding box center [82, 215] width 72 height 13
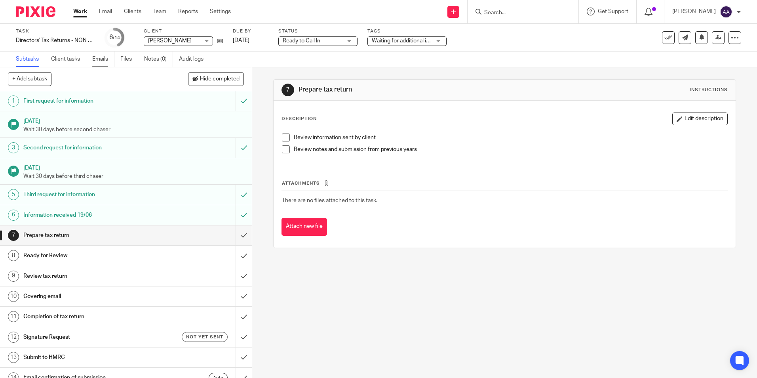
click at [100, 61] on link "Emails" at bounding box center [103, 58] width 22 height 15
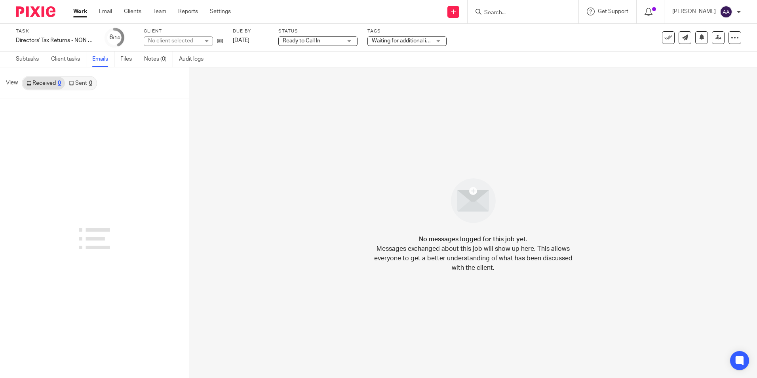
click at [87, 83] on link "Sent 0" at bounding box center [80, 83] width 31 height 13
click at [88, 88] on link "Sent 0" at bounding box center [80, 83] width 31 height 13
click at [219, 46] on div "Client Jason Allen Jason Allen No client selected 92 Aberdeen Park Freehold Ltd…" at bounding box center [183, 37] width 79 height 19
click at [219, 42] on icon at bounding box center [220, 41] width 6 height 6
click at [502, 6] on div at bounding box center [522, 11] width 111 height 23
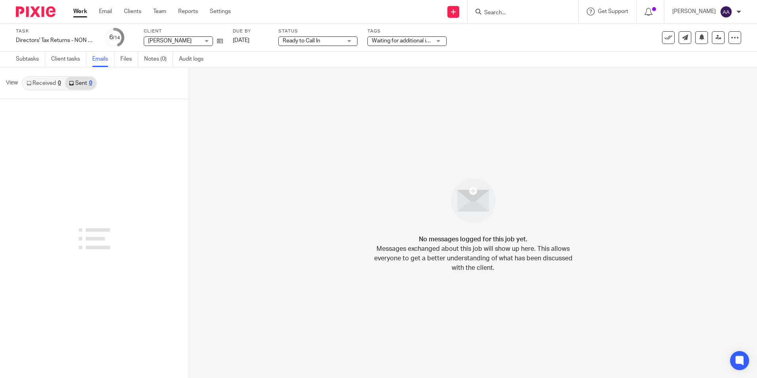
click at [506, 11] on input "Search" at bounding box center [518, 13] width 71 height 7
type input "denise gee"
click at [549, 36] on link at bounding box center [554, 34] width 144 height 18
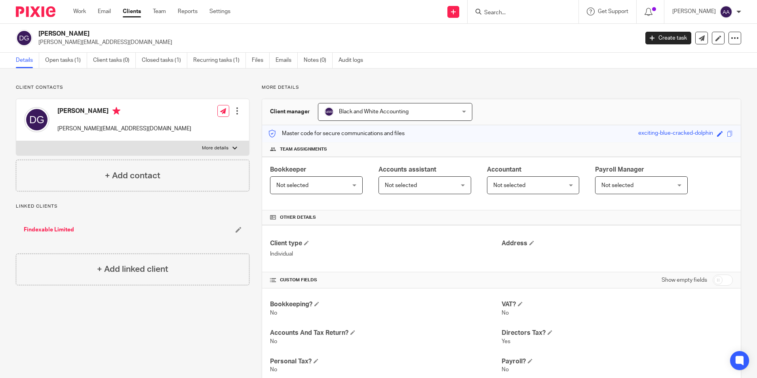
click at [503, 12] on input "Search" at bounding box center [518, 13] width 71 height 7
click at [530, 11] on input "Search" at bounding box center [518, 13] width 71 height 7
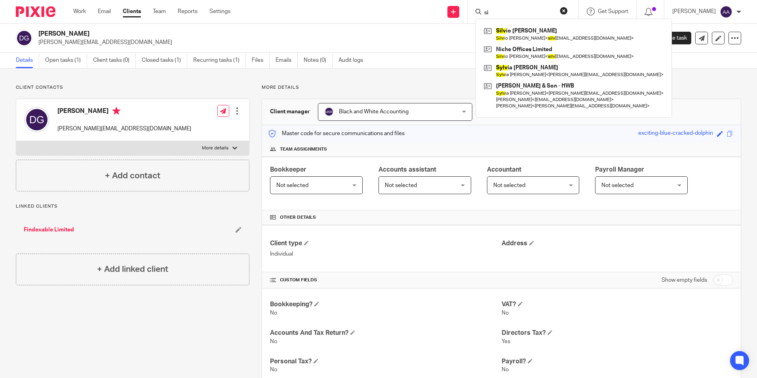
type input "s"
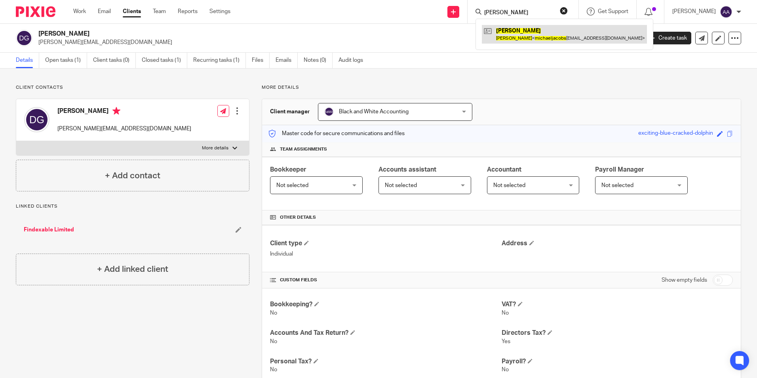
type input "michael jacobs"
click at [552, 34] on link at bounding box center [564, 34] width 165 height 18
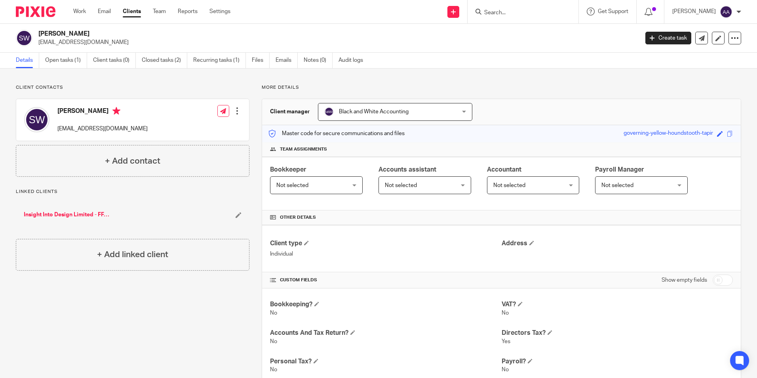
click at [340, 80] on div "Client contacts [PERSON_NAME] [EMAIL_ADDRESS][DOMAIN_NAME] Edit contact Create …" at bounding box center [378, 333] width 757 height 531
click at [209, 78] on div "Client contacts [PERSON_NAME] [EMAIL_ADDRESS][DOMAIN_NAME] Edit contact Create …" at bounding box center [378, 333] width 757 height 531
click at [59, 61] on link "Open tasks (1)" at bounding box center [66, 60] width 42 height 15
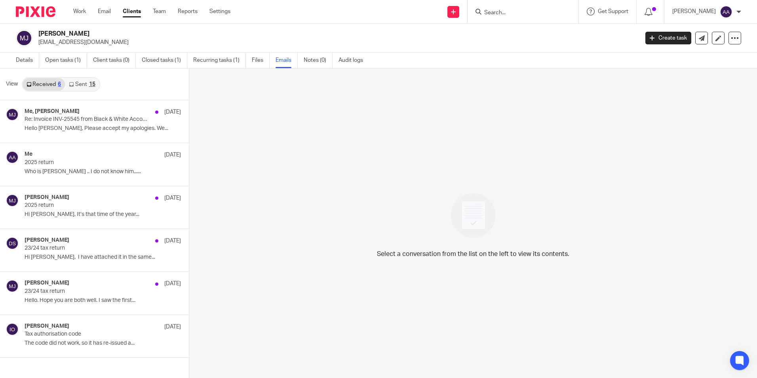
click at [100, 80] on div "View Received 6 Sent 15" at bounding box center [94, 84] width 189 height 32
click at [93, 86] on div "15" at bounding box center [92, 85] width 6 height 6
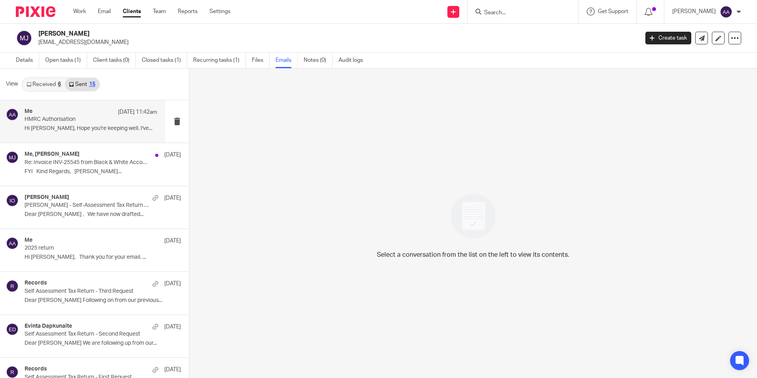
click at [74, 118] on p "HMRC Authorisation" at bounding box center [78, 119] width 106 height 7
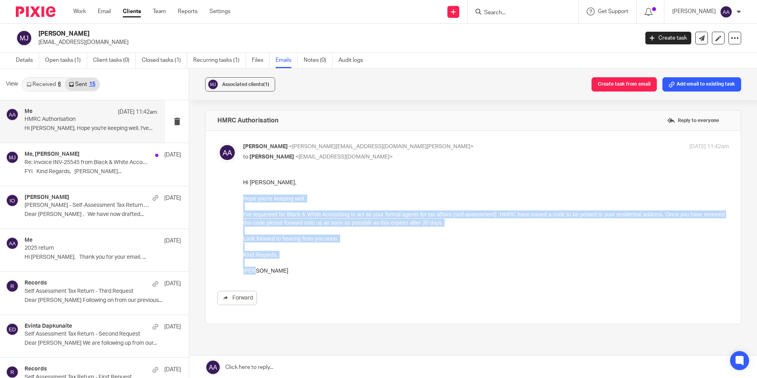
drag, startPoint x: 244, startPoint y: 198, endPoint x: 268, endPoint y: 269, distance: 74.5
click at [268, 269] on div "Hi Michael, Hope you're keeping well. I've requested for Black & White Accounti…" at bounding box center [486, 226] width 486 height 97
copy div "Hope you're keeping well. I've requested for Black & White Accounting to act as…"
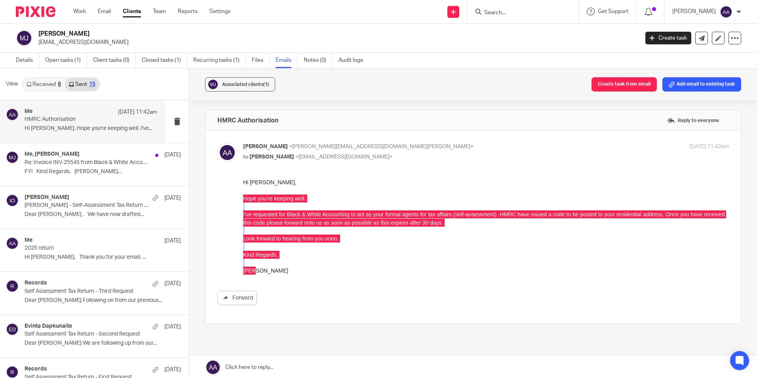
click at [305, 121] on div "HMRC Authorisation Reply to everyone" at bounding box center [472, 120] width 535 height 20
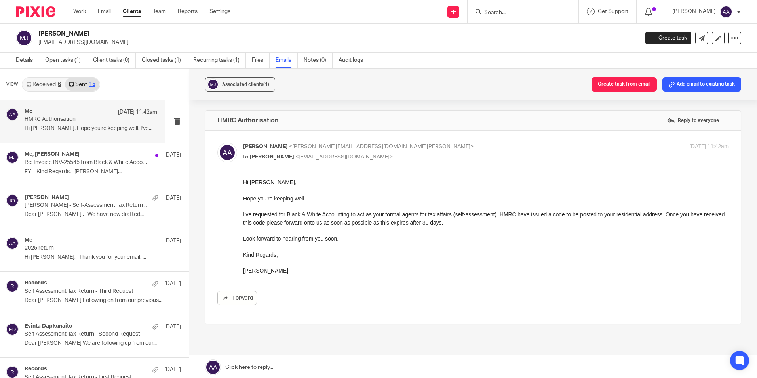
click at [437, 178] on p "Hi Michael," at bounding box center [486, 182] width 486 height 8
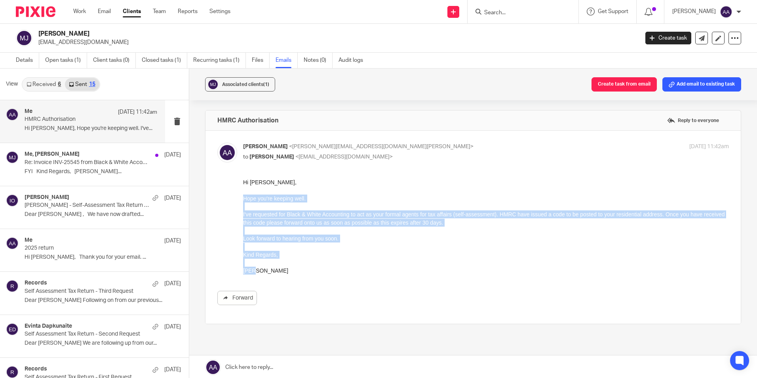
drag, startPoint x: 243, startPoint y: 201, endPoint x: 268, endPoint y: 272, distance: 74.9
click at [268, 272] on div "Hi Michael, Hope you're keeping well. I've requested for Black & White Accounti…" at bounding box center [486, 226] width 486 height 97
copy div "Hope you're keeping well. I've requested for Black & White Accounting to act as…"
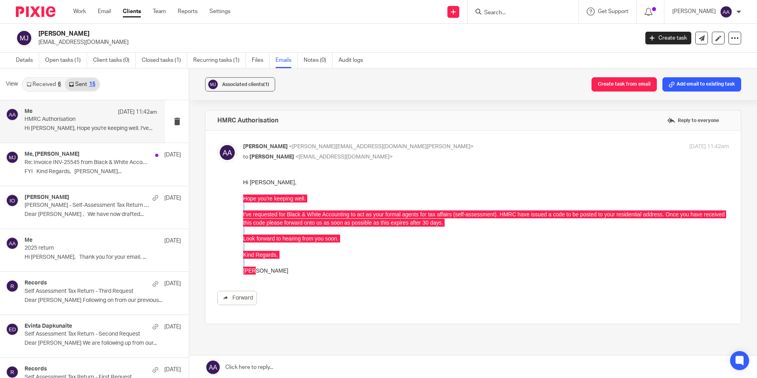
click at [426, 106] on div "Associated clients (1) Create task from email Add email to existing task HMRC A…" at bounding box center [473, 223] width 568 height 310
click at [362, 146] on span "<adam@blackandwhiteaccounting.co.uk>" at bounding box center [381, 147] width 184 height 6
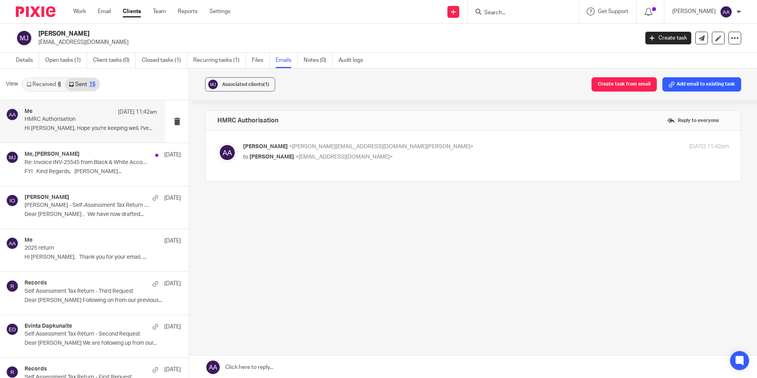
click at [410, 140] on label at bounding box center [472, 156] width 535 height 50
click at [217, 142] on input "checkbox" at bounding box center [217, 142] width 0 height 0
checkbox input "true"
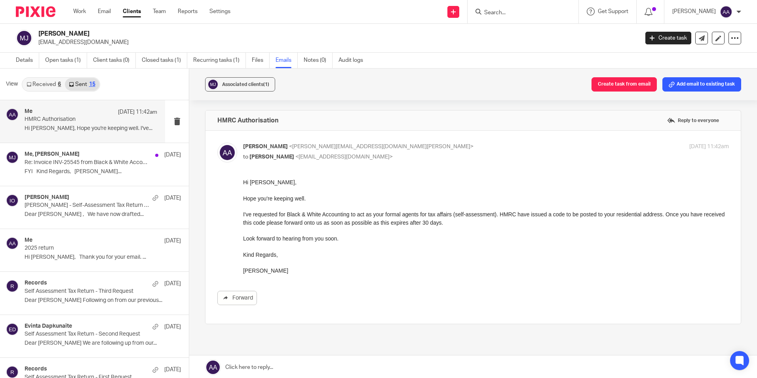
click at [513, 60] on main "Michael Jacobs michaeljacobs1710@gmail.com Create task Update from Companies Ho…" at bounding box center [378, 189] width 757 height 378
click at [422, 100] on div "Associated clients (1) Create task from email Add email to existing task HMRC A…" at bounding box center [473, 223] width 568 height 310
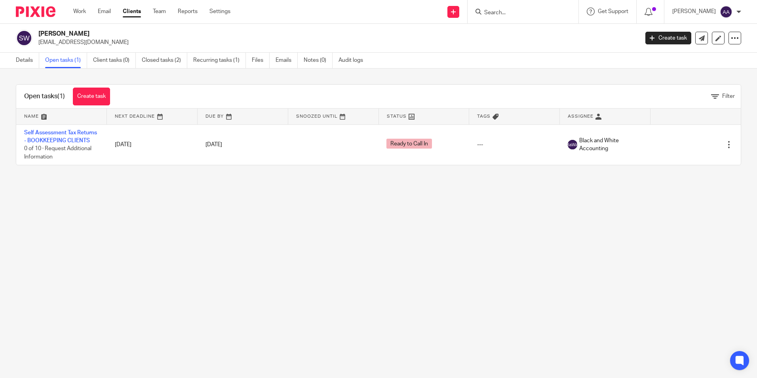
click at [32, 62] on link "Details" at bounding box center [27, 60] width 23 height 15
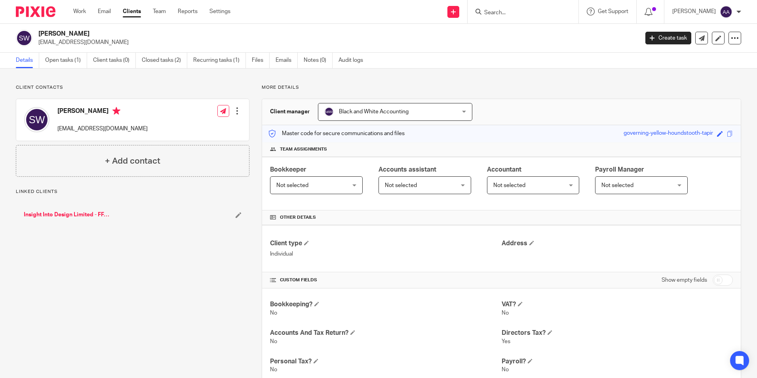
drag, startPoint x: 0, startPoint y: 0, endPoint x: 217, endPoint y: 74, distance: 229.7
click at [217, 74] on div "Client contacts Samantha Warner samwarner37@gmail.com Edit contact Create clien…" at bounding box center [378, 333] width 757 height 531
drag, startPoint x: 380, startPoint y: 118, endPoint x: 428, endPoint y: 77, distance: 62.9
click at [428, 77] on div "Client contacts Samantha Warner samwarner37@gmail.com Edit contact Create clien…" at bounding box center [378, 333] width 757 height 531
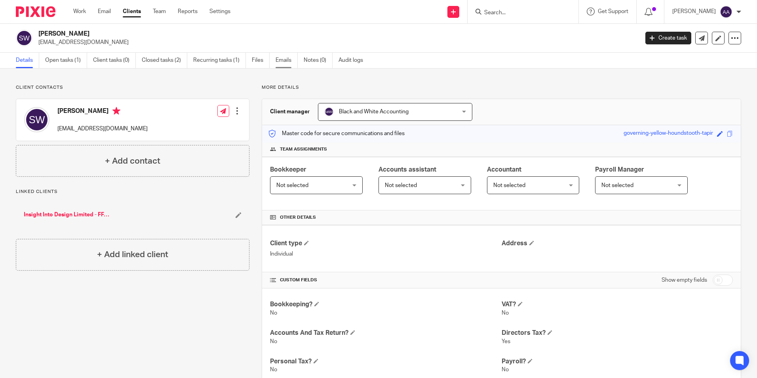
click at [279, 57] on link "Emails" at bounding box center [287, 60] width 22 height 15
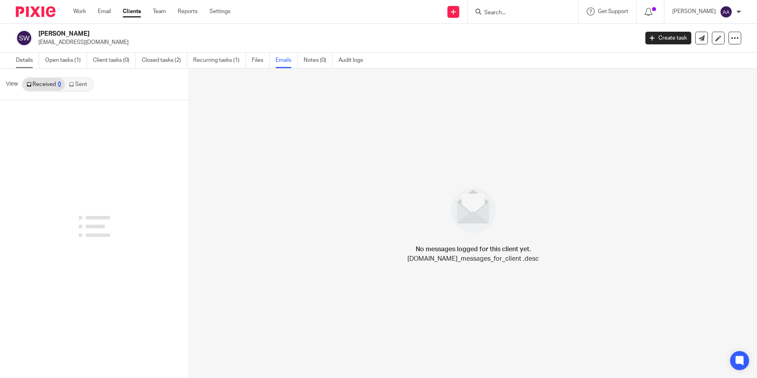
click at [32, 60] on link "Details" at bounding box center [27, 60] width 23 height 15
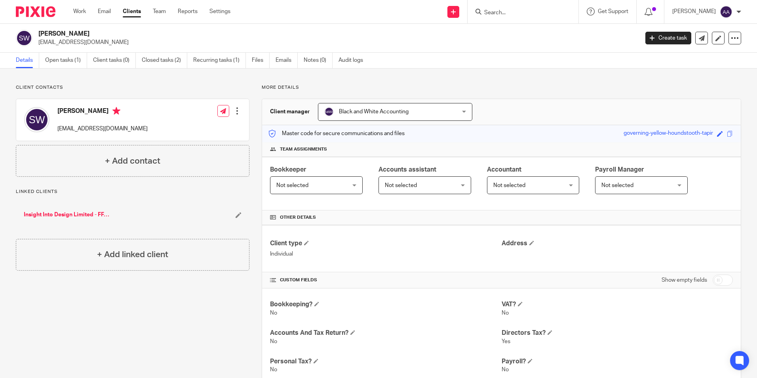
click at [504, 12] on input "Search" at bounding box center [518, 13] width 71 height 7
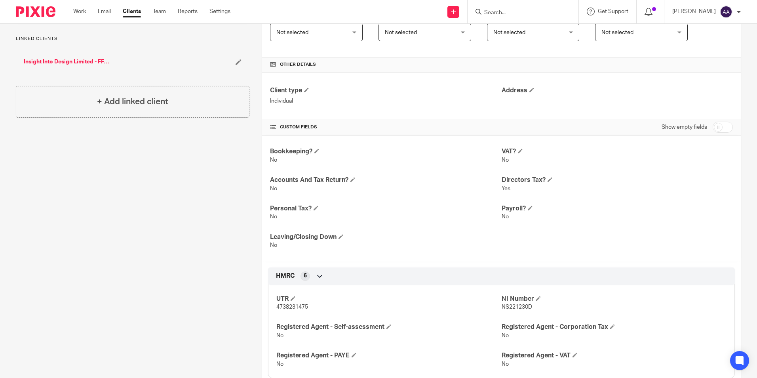
scroll to position [222, 0]
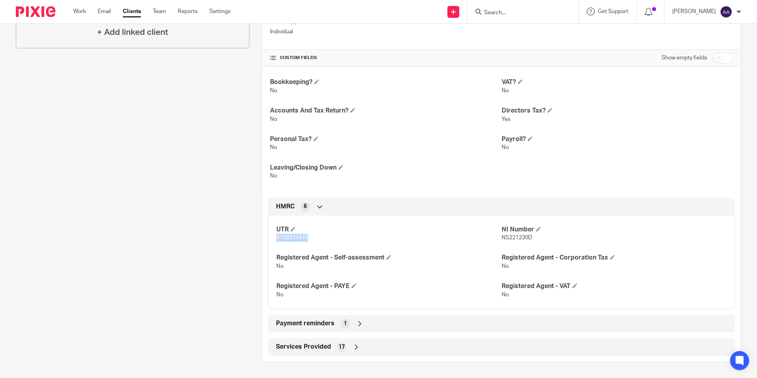
drag, startPoint x: 272, startPoint y: 239, endPoint x: 312, endPoint y: 234, distance: 41.1
click at [312, 234] on div "UTR 4738231475 NI Number NS221230D Registered Agent - Self-assessment No Regist…" at bounding box center [501, 258] width 467 height 99
copy span "4738231475"
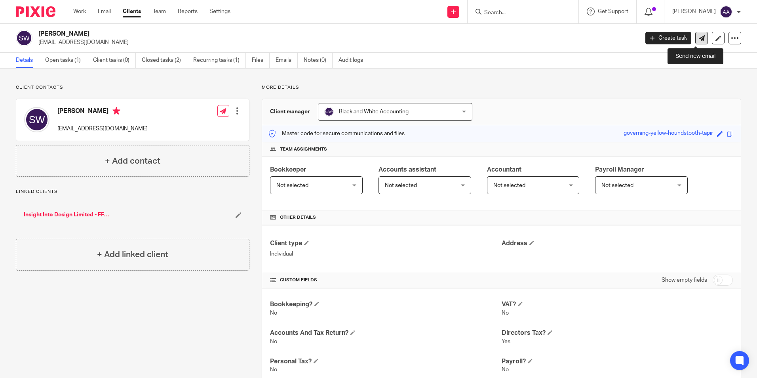
click at [695, 38] on link at bounding box center [701, 38] width 13 height 13
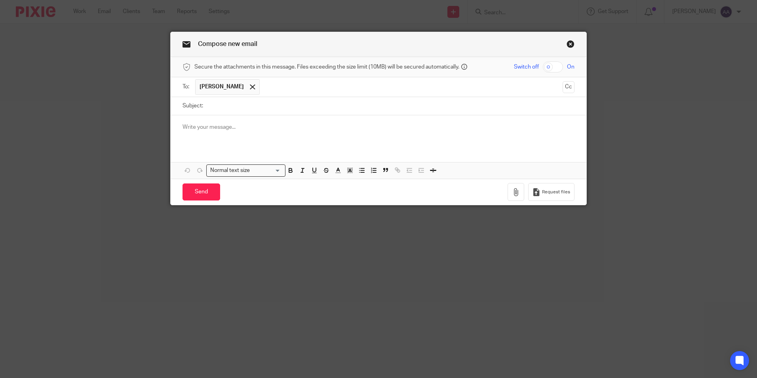
click at [257, 104] on input "Subject:" at bounding box center [390, 106] width 367 height 18
type input "HMRC Agent Authorisation"
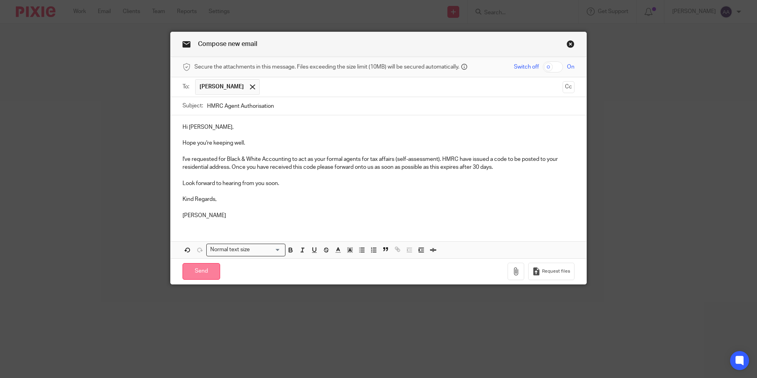
click at [203, 273] on input "Send" at bounding box center [201, 271] width 38 height 17
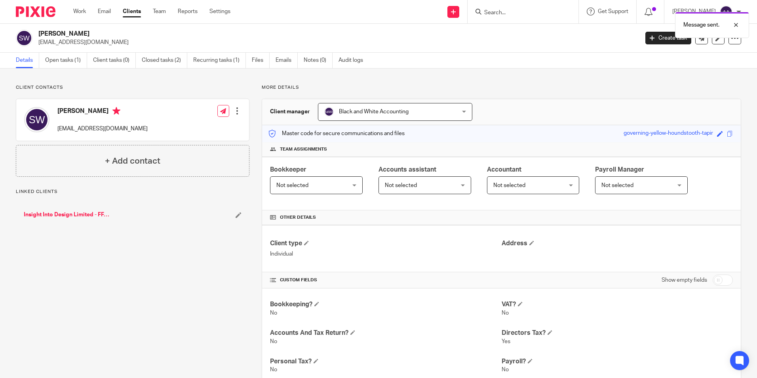
click at [507, 10] on div "Message sent." at bounding box center [563, 23] width 371 height 30
click at [738, 24] on div at bounding box center [729, 25] width 21 height 10
click at [544, 10] on div "Message sent." at bounding box center [563, 23] width 371 height 30
click at [527, 17] on div at bounding box center [522, 11] width 111 height 23
click at [506, 13] on input "Search" at bounding box center [518, 13] width 71 height 7
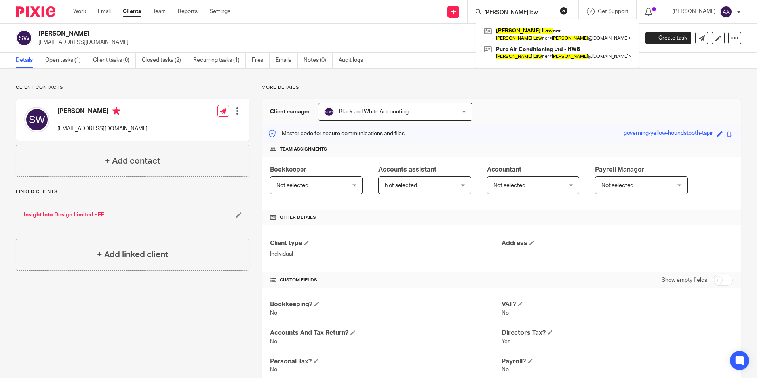
type input "Scott law"
click at [558, 30] on link at bounding box center [557, 34] width 151 height 18
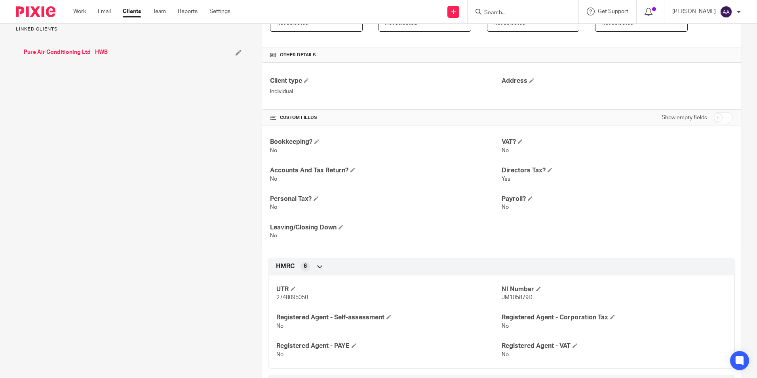
scroll to position [222, 0]
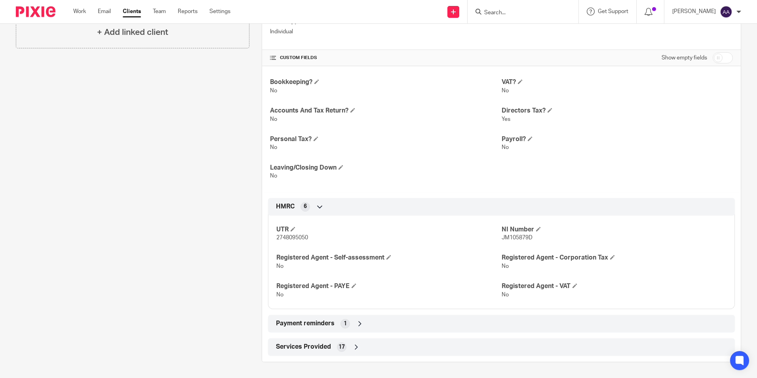
click at [299, 238] on span "2748095050" at bounding box center [292, 238] width 32 height 6
drag, startPoint x: 277, startPoint y: 238, endPoint x: 324, endPoint y: 237, distance: 47.5
click at [324, 237] on p "2748095050" at bounding box center [388, 238] width 225 height 8
drag, startPoint x: 324, startPoint y: 237, endPoint x: 276, endPoint y: 237, distance: 48.7
click at [277, 236] on span "2748095050" at bounding box center [292, 238] width 32 height 6
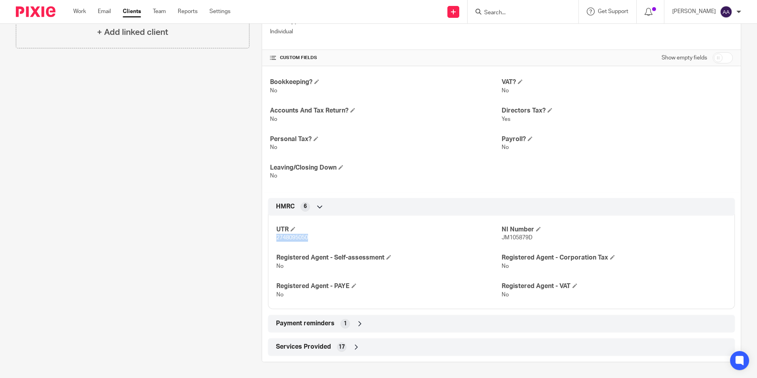
drag, startPoint x: 276, startPoint y: 237, endPoint x: 325, endPoint y: 239, distance: 49.5
click at [325, 239] on p "2748095050" at bounding box center [388, 238] width 225 height 8
copy span "2748095050"
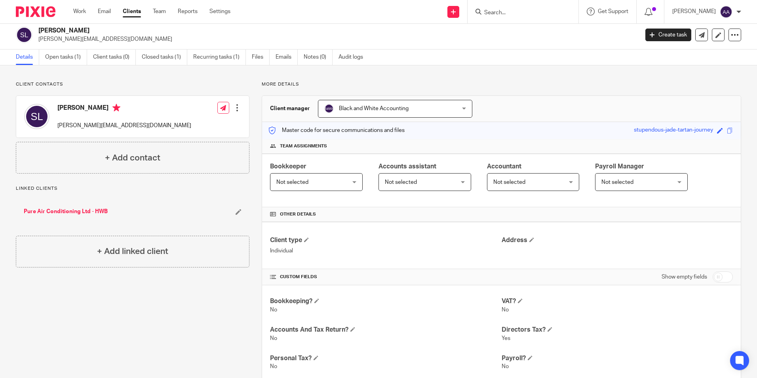
scroll to position [0, 0]
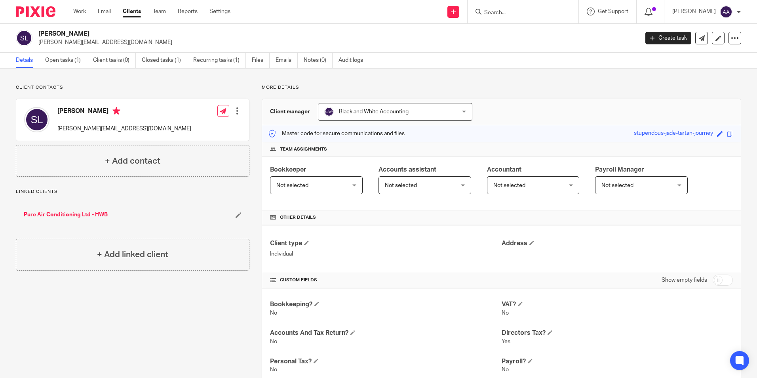
click at [532, 12] on input "Search" at bounding box center [518, 13] width 71 height 7
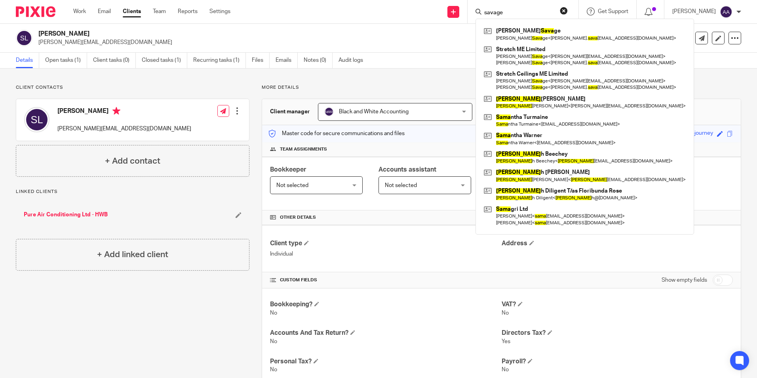
type input "savage"
click button "submit" at bounding box center [0, 0] width 0 height 0
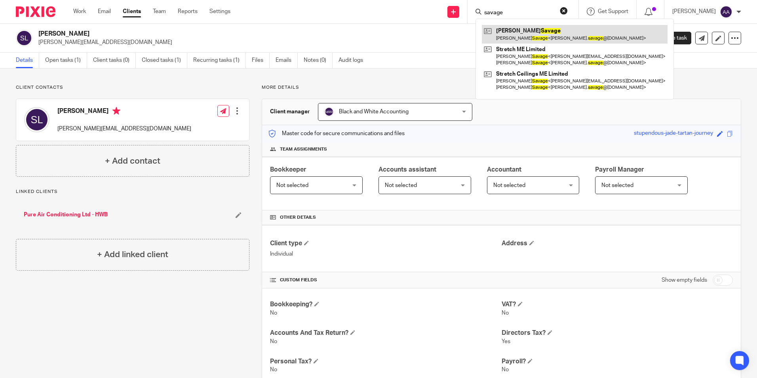
click at [538, 29] on link at bounding box center [575, 34] width 186 height 18
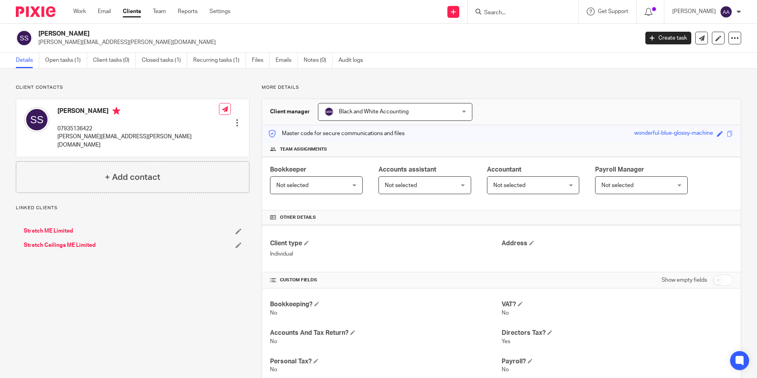
scroll to position [132, 0]
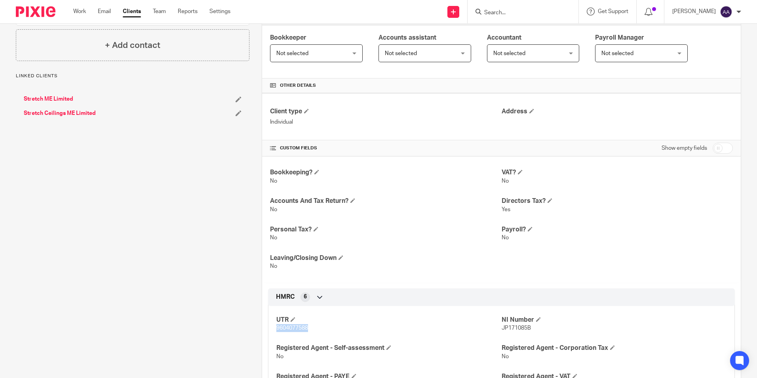
drag, startPoint x: 273, startPoint y: 325, endPoint x: 322, endPoint y: 329, distance: 49.2
click at [322, 329] on div "UTR 9604077588 NI Number JP171085B Registered Agent - Self-assessment No Regist…" at bounding box center [501, 349] width 467 height 99
copy span "9604077588"
click at [253, 206] on div "More details Client manager Black and White Accounting Black and White Accounti…" at bounding box center [495, 202] width 492 height 500
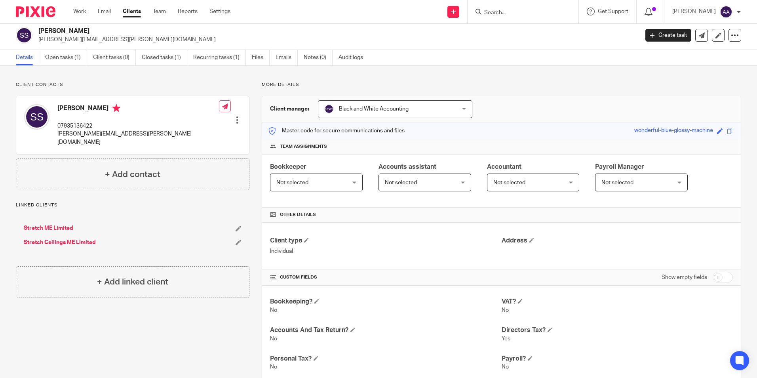
scroll to position [0, 0]
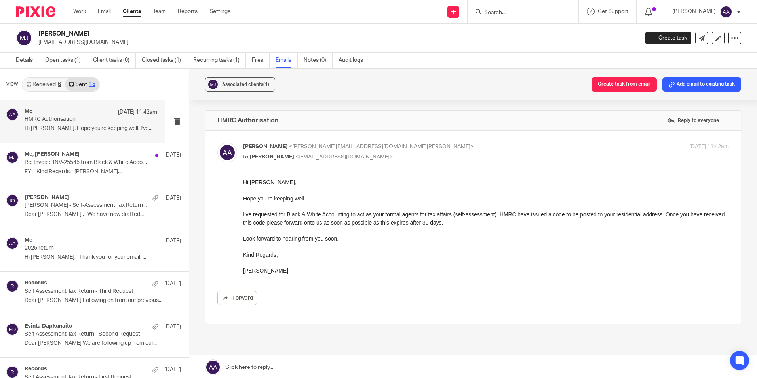
drag, startPoint x: 278, startPoint y: 38, endPoint x: 282, endPoint y: 38, distance: 4.0
click at [281, 38] on p "[EMAIL_ADDRESS][DOMAIN_NAME]" at bounding box center [335, 42] width 595 height 8
click at [36, 79] on link "Received 6" at bounding box center [44, 84] width 42 height 13
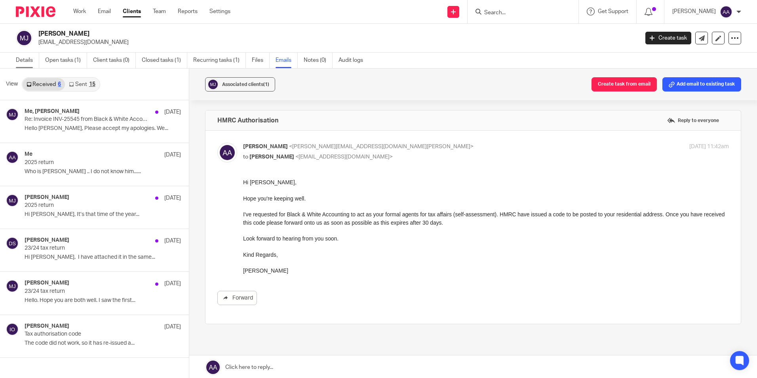
scroll to position [1, 0]
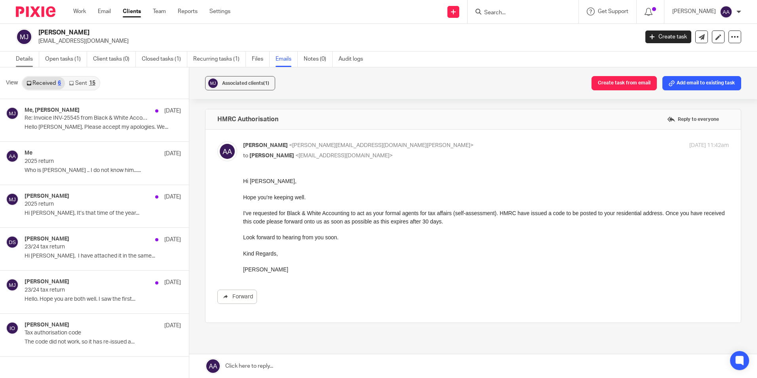
click at [21, 63] on link "Details" at bounding box center [27, 58] width 23 height 15
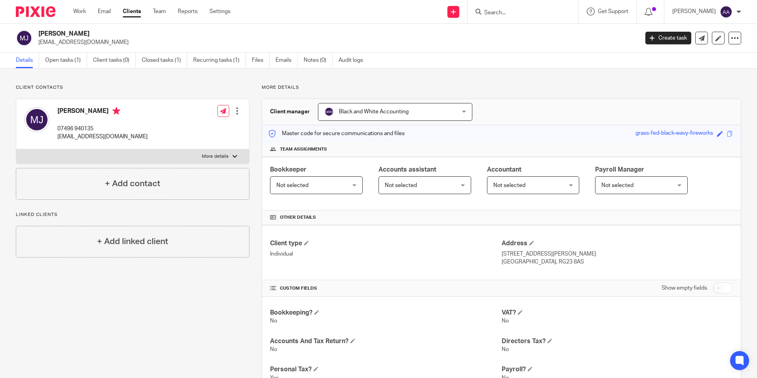
click at [513, 91] on div "More details Client manager Black and White Accounting Black and White Accounti…" at bounding box center [495, 349] width 492 height 531
click at [518, 15] on input "Search" at bounding box center [518, 13] width 71 height 7
click at [435, 70] on div "Client contacts [PERSON_NAME] 07496 940135 [EMAIL_ADDRESS][DOMAIN_NAME] Edit co…" at bounding box center [378, 349] width 757 height 563
click at [436, 70] on div "Client contacts [PERSON_NAME] 07496 940135 [EMAIL_ADDRESS][DOMAIN_NAME] Edit co…" at bounding box center [378, 349] width 757 height 563
click at [374, 83] on div "Client contacts [PERSON_NAME] 07496 940135 [EMAIL_ADDRESS][DOMAIN_NAME] Edit co…" at bounding box center [378, 349] width 757 height 563
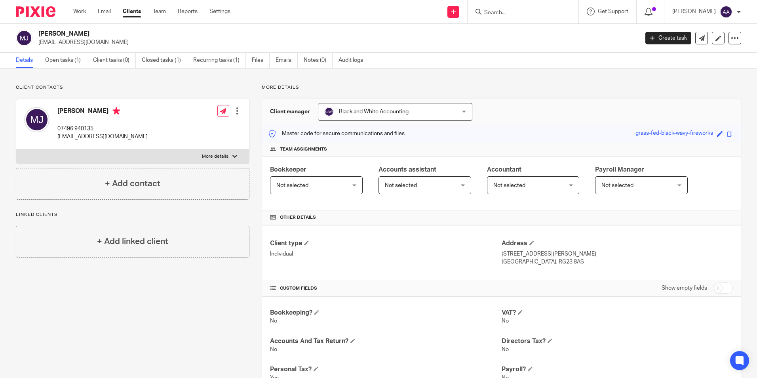
click at [374, 83] on div "Client contacts [PERSON_NAME] 07496 940135 [EMAIL_ADDRESS][DOMAIN_NAME] Edit co…" at bounding box center [378, 349] width 757 height 563
click at [255, 84] on div "Client contacts [PERSON_NAME] 07496 940135 [EMAIL_ADDRESS][DOMAIN_NAME] Edit co…" at bounding box center [378, 349] width 757 height 563
click at [213, 83] on div "Client contacts [PERSON_NAME] 07496 940135 [EMAIL_ADDRESS][DOMAIN_NAME] Edit co…" at bounding box center [378, 349] width 757 height 563
click at [140, 81] on div "Client contacts [PERSON_NAME] 07496 940135 [EMAIL_ADDRESS][DOMAIN_NAME] Edit co…" at bounding box center [378, 349] width 757 height 563
click at [77, 80] on div "Client contacts [PERSON_NAME] 07496 940135 [EMAIL_ADDRESS][DOMAIN_NAME] Edit co…" at bounding box center [378, 349] width 757 height 563
